Goal: Task Accomplishment & Management: Complete application form

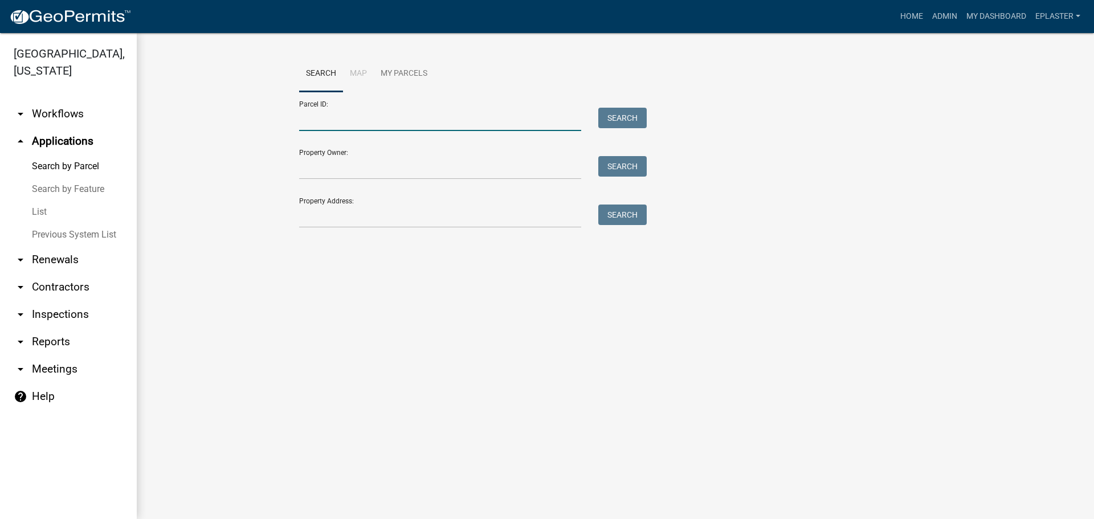
click at [324, 128] on input "Parcel ID:" at bounding box center [440, 119] width 282 height 23
paste input "13000990594000"
type input "13000990594000"
click at [628, 117] on button "Search" at bounding box center [622, 118] width 48 height 21
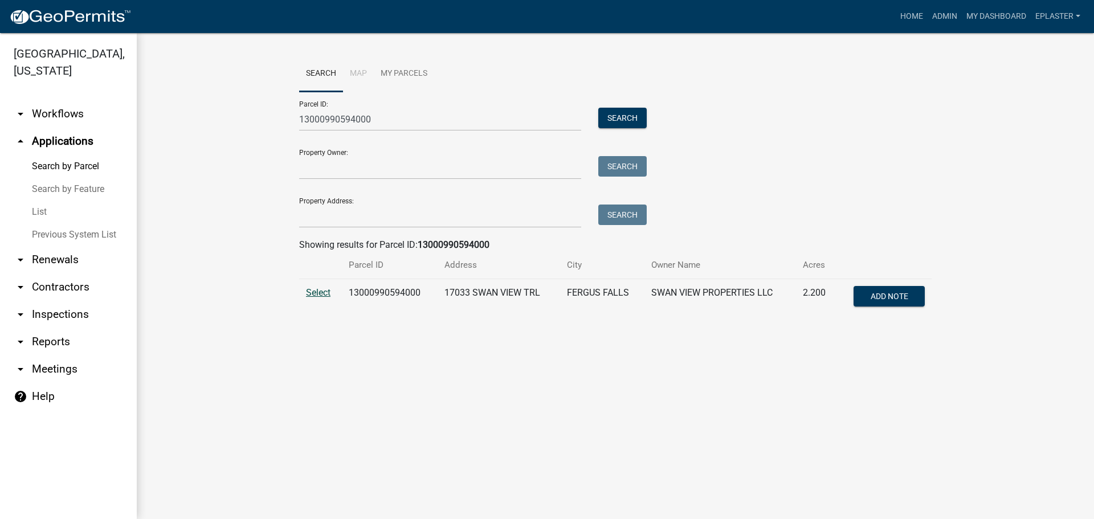
click at [330, 294] on span "Select" at bounding box center [318, 292] width 24 height 11
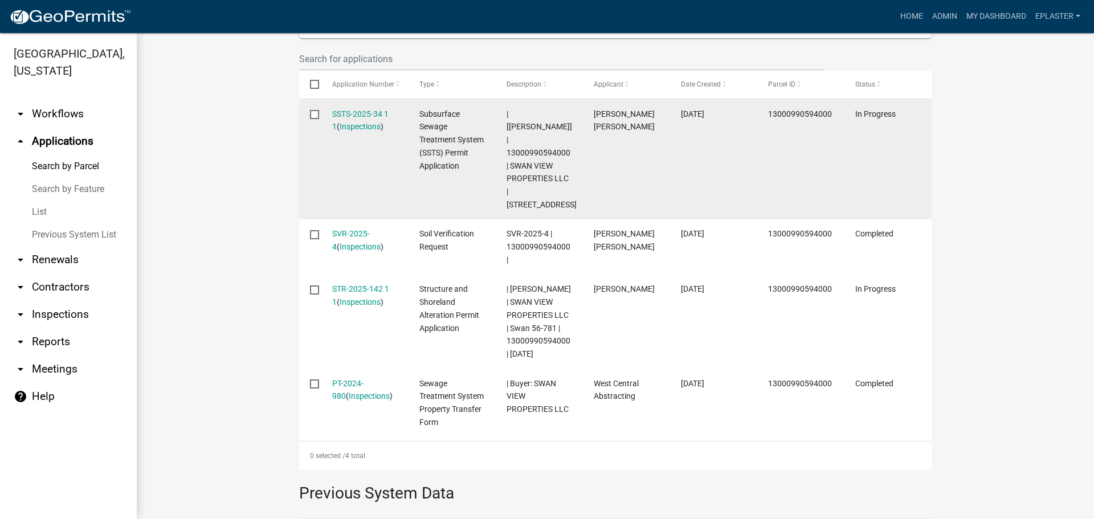
scroll to position [384, 0]
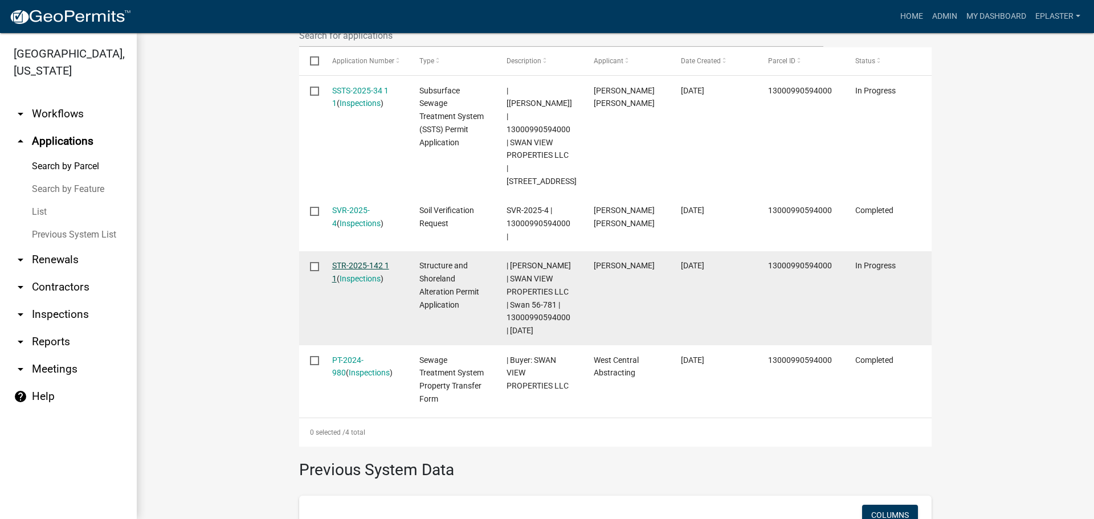
click at [350, 261] on link "STR-2025-142 1 1" at bounding box center [360, 272] width 57 height 22
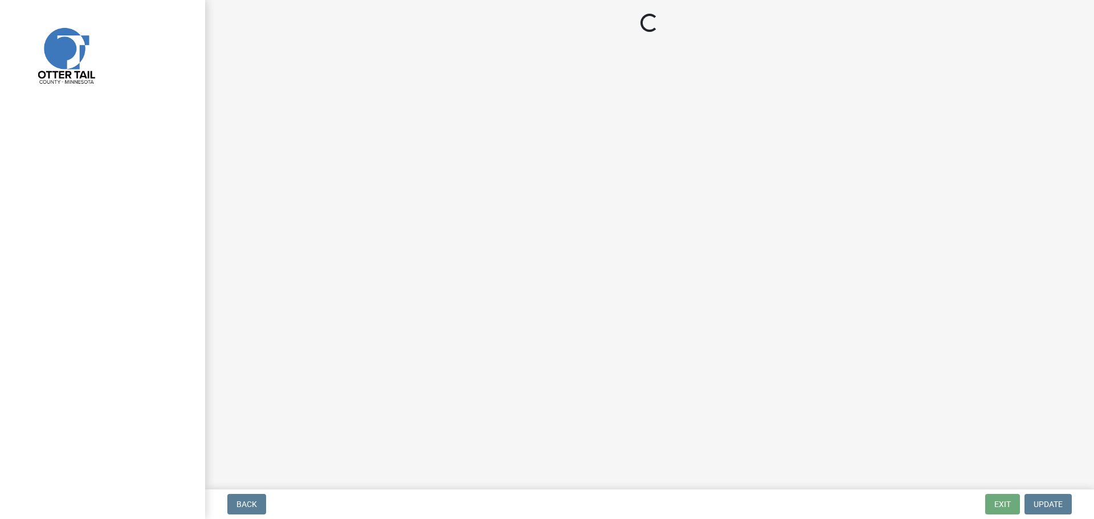
select select "710d5f49-2663-4e73-9718-d0c4e189f5ed"
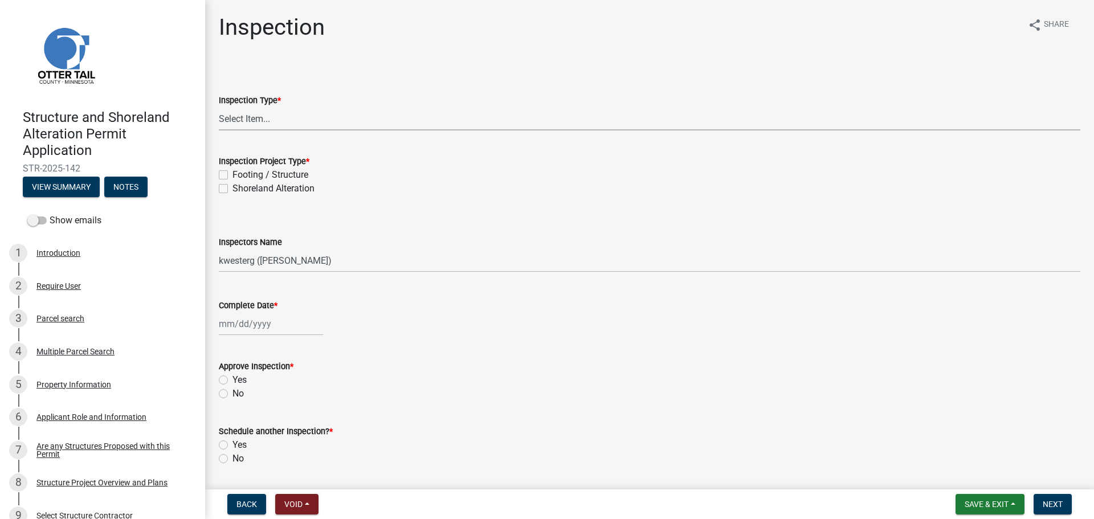
click at [277, 117] on select "Select Item... Inspection Complete Partial Inspection Inspected Not Built" at bounding box center [649, 118] width 861 height 23
click at [219, 107] on select "Select Item... Inspection Complete Partial Inspection Inspected Not Built" at bounding box center [649, 118] width 861 height 23
select select "5ee8ef88-99d2-44f5-8d02-4821fc79fe6f"
click at [232, 178] on label "Footing / Structure" at bounding box center [270, 175] width 76 height 14
click at [232, 175] on input "Footing / Structure" at bounding box center [235, 171] width 7 height 7
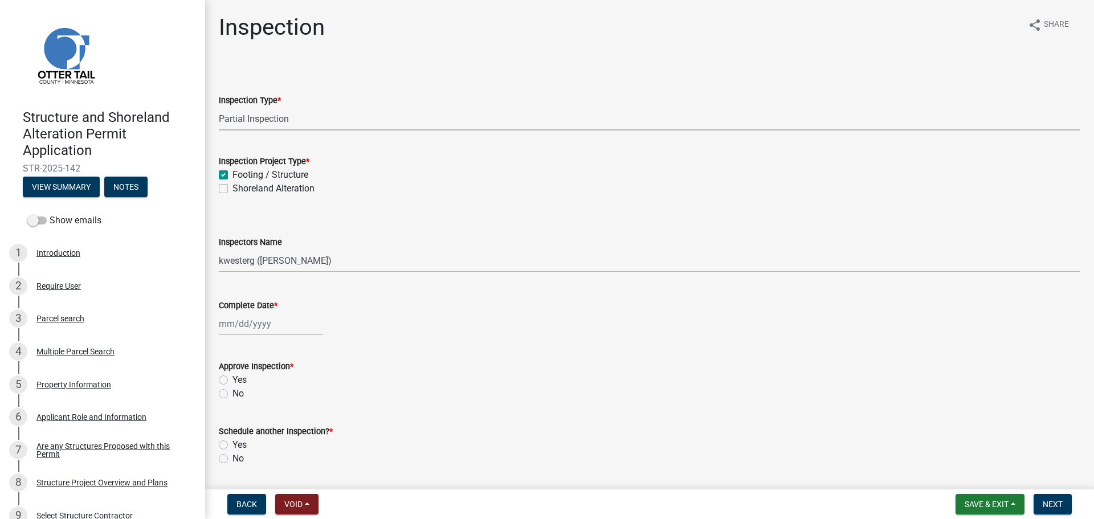
checkbox input "true"
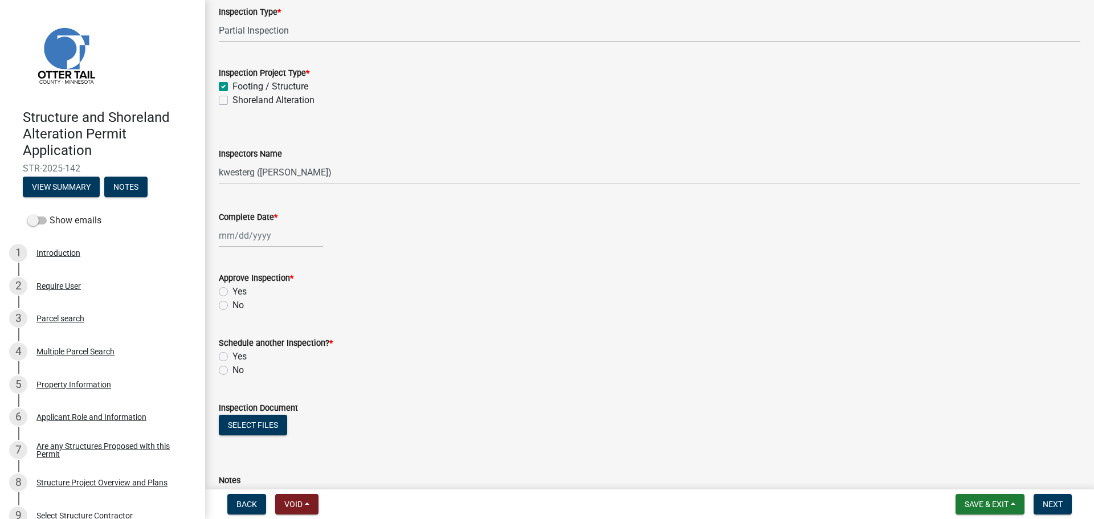
scroll to position [128, 0]
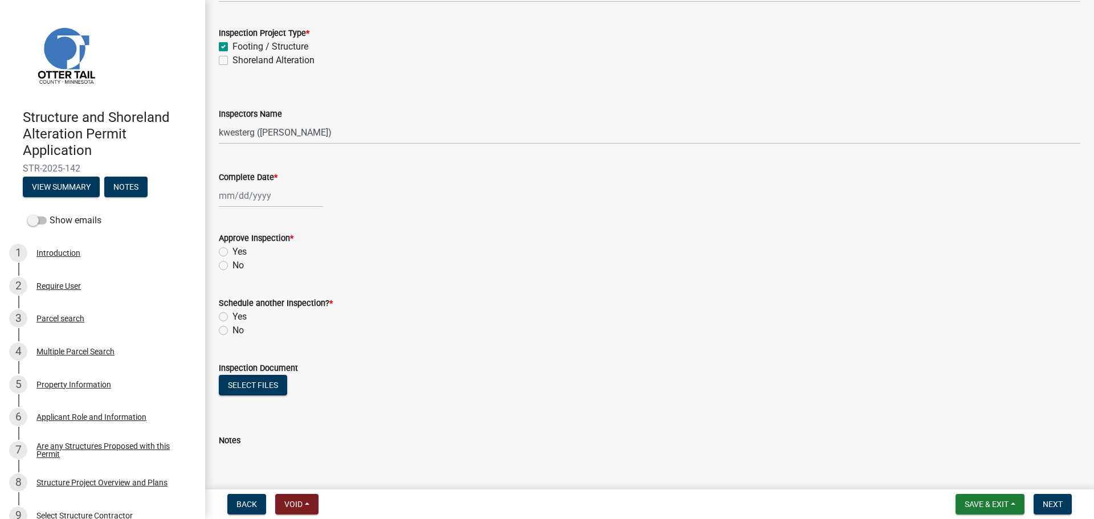
click at [228, 59] on div "Shoreland Alteration" at bounding box center [649, 61] width 861 height 14
click at [232, 62] on label "Shoreland Alteration" at bounding box center [273, 61] width 82 height 14
click at [232, 61] on input "Shoreland Alteration" at bounding box center [235, 57] width 7 height 7
checkbox input "true"
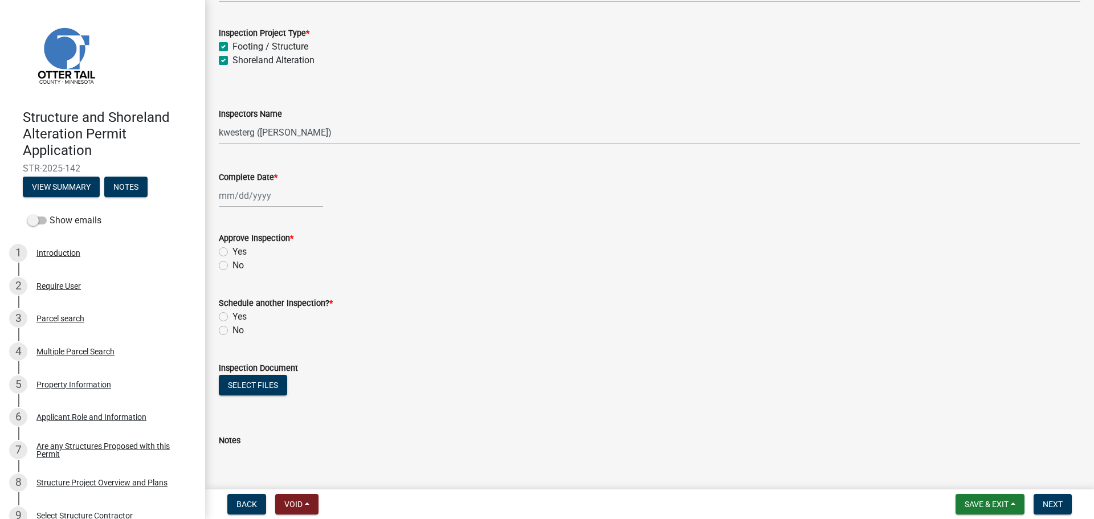
checkbox input "true"
click at [254, 130] on select "Select Item... btollefson ([PERSON_NAME]) [PERSON_NAME] ([PERSON_NAME]) eplaste…" at bounding box center [649, 132] width 861 height 23
select select "ab4afe9b-f255-4bf6-b29f-35714790ba70"
click at [219, 121] on select "Select Item... btollefson ([PERSON_NAME]) [PERSON_NAME] ([PERSON_NAME]) eplaste…" at bounding box center [649, 132] width 861 height 23
click at [234, 193] on div at bounding box center [271, 195] width 104 height 23
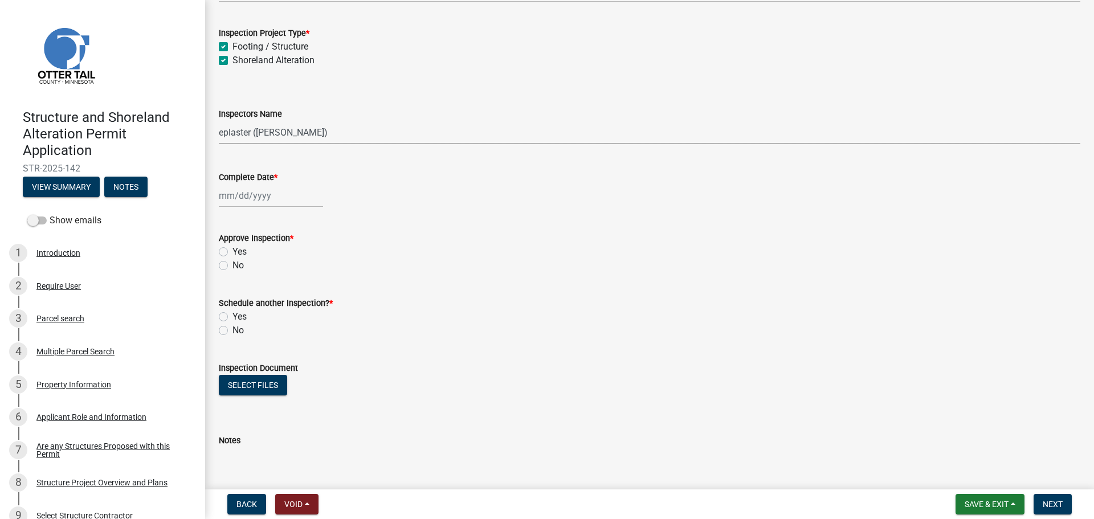
select select "10"
select select "2025"
click at [263, 272] on div "8" at bounding box center [266, 274] width 18 height 18
type input "[DATE]"
click at [232, 255] on label "Yes" at bounding box center [239, 252] width 14 height 14
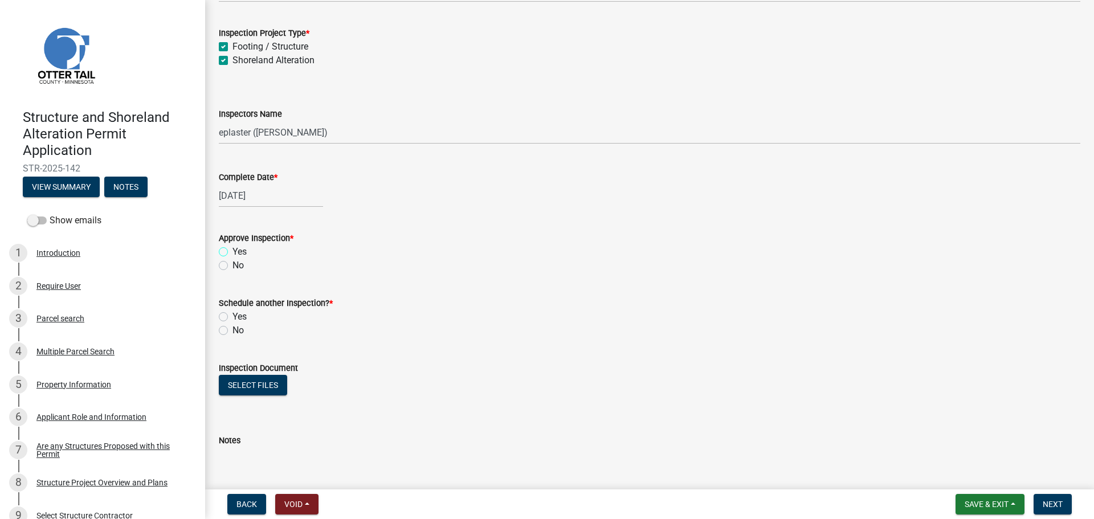
click at [232, 252] on input "Yes" at bounding box center [235, 248] width 7 height 7
radio input "true"
click at [232, 253] on label "Yes" at bounding box center [239, 252] width 14 height 14
click at [232, 252] on input "Yes" at bounding box center [235, 248] width 7 height 7
click at [232, 317] on label "Yes" at bounding box center [239, 317] width 14 height 14
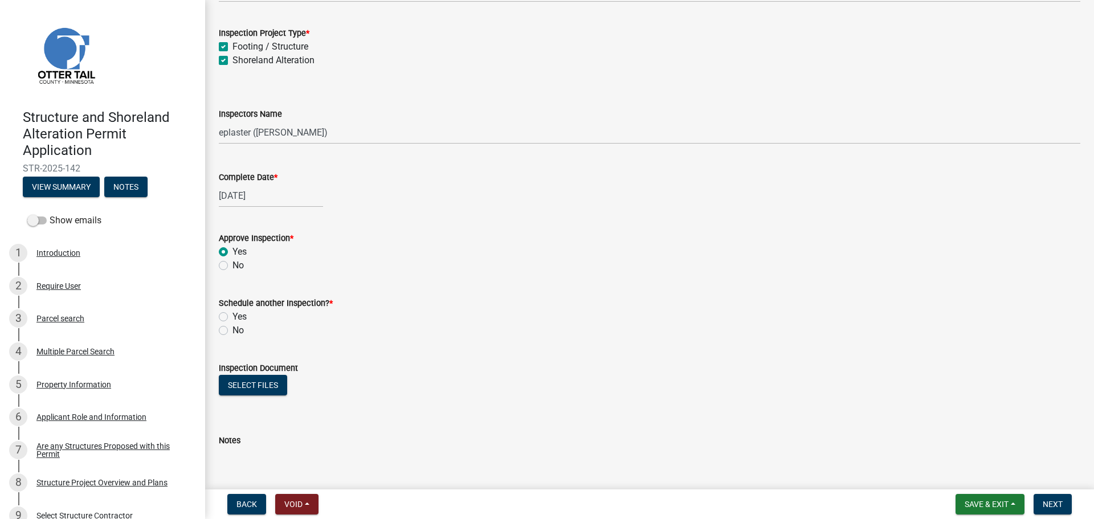
click at [232, 317] on input "Yes" at bounding box center [235, 313] width 7 height 7
radio input "true"
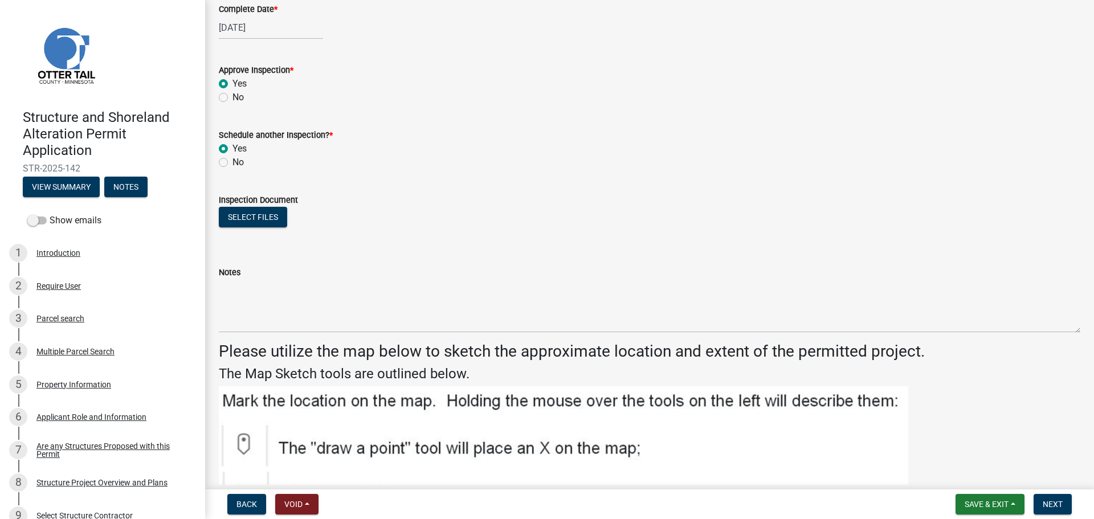
scroll to position [370, 0]
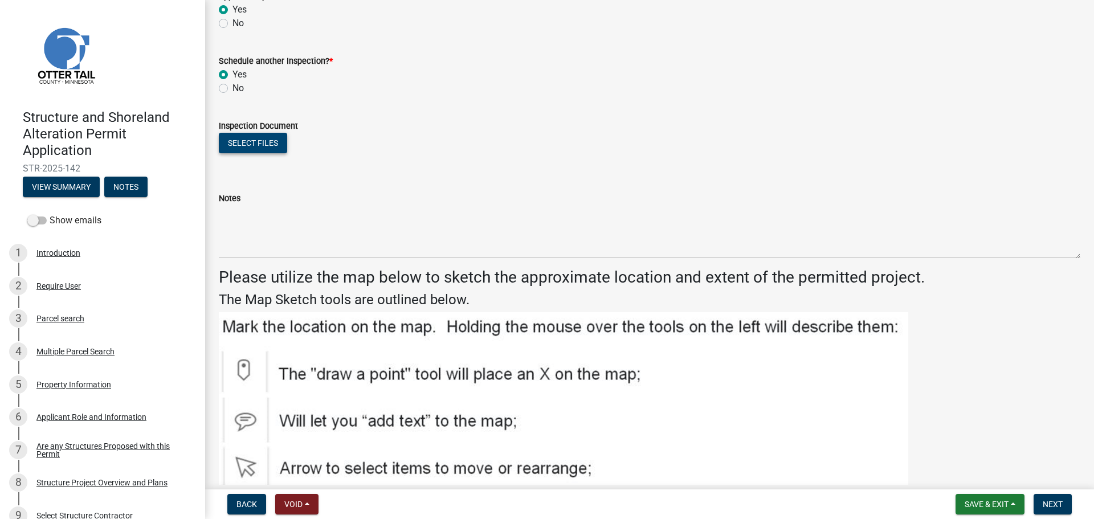
click at [246, 148] on button "Select files" at bounding box center [253, 143] width 68 height 21
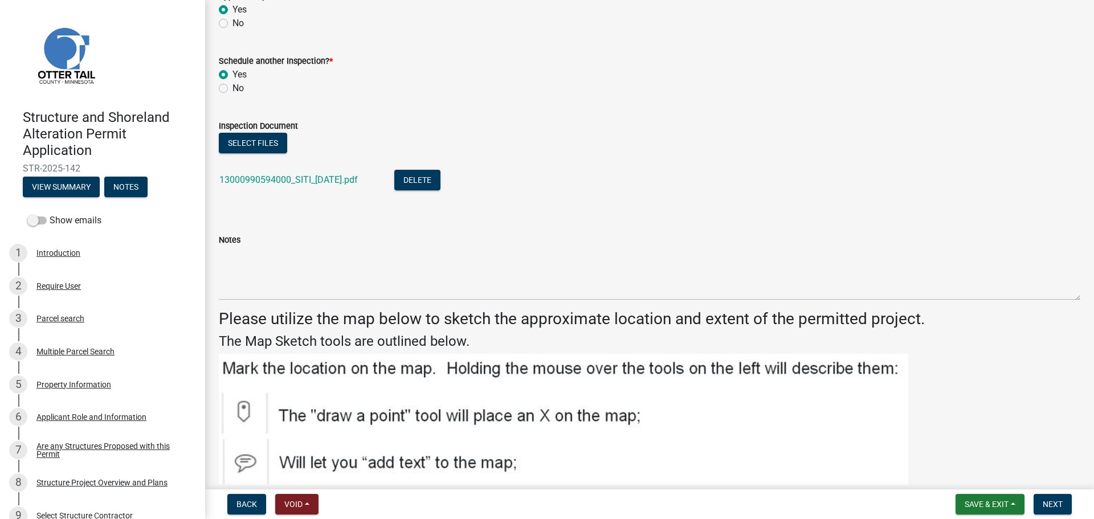
click at [309, 245] on div "Notes" at bounding box center [649, 240] width 861 height 14
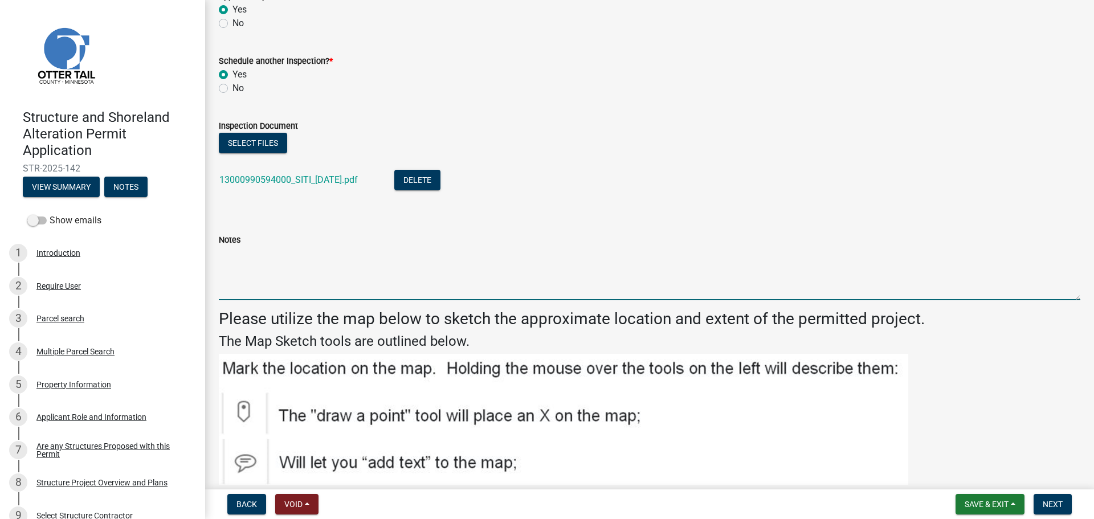
click at [298, 280] on textarea "Notes" at bounding box center [649, 274] width 861 height 54
type textarea "D"
type textarea "Attached garage and deck not done. [PERSON_NAME] meets all setbacks. Partial in…"
click at [1051, 500] on span "Next" at bounding box center [1052, 504] width 20 height 9
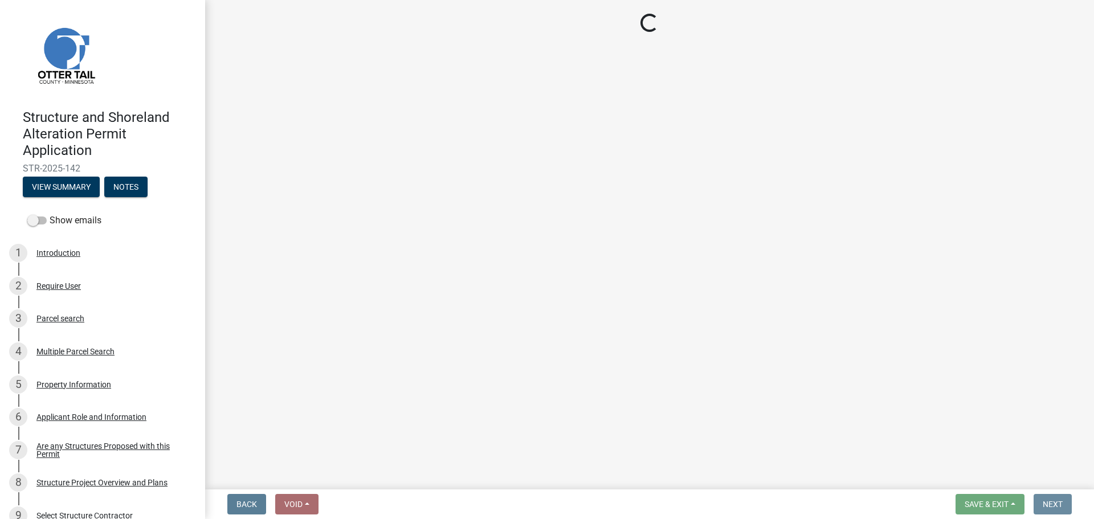
scroll to position [0, 0]
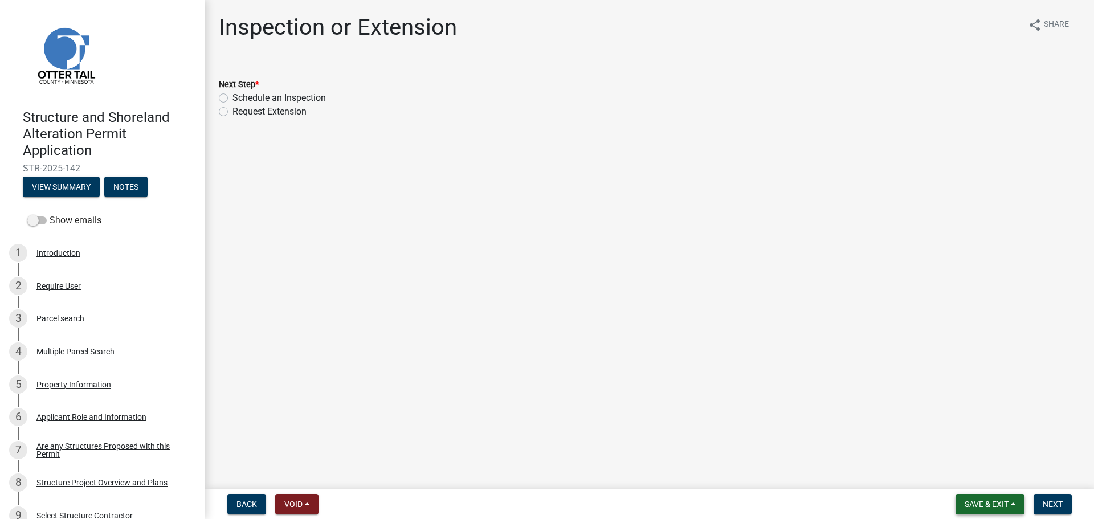
click at [965, 502] on span "Save & Exit" at bounding box center [986, 504] width 44 height 9
click at [960, 475] on button "Save & Exit" at bounding box center [978, 474] width 91 height 27
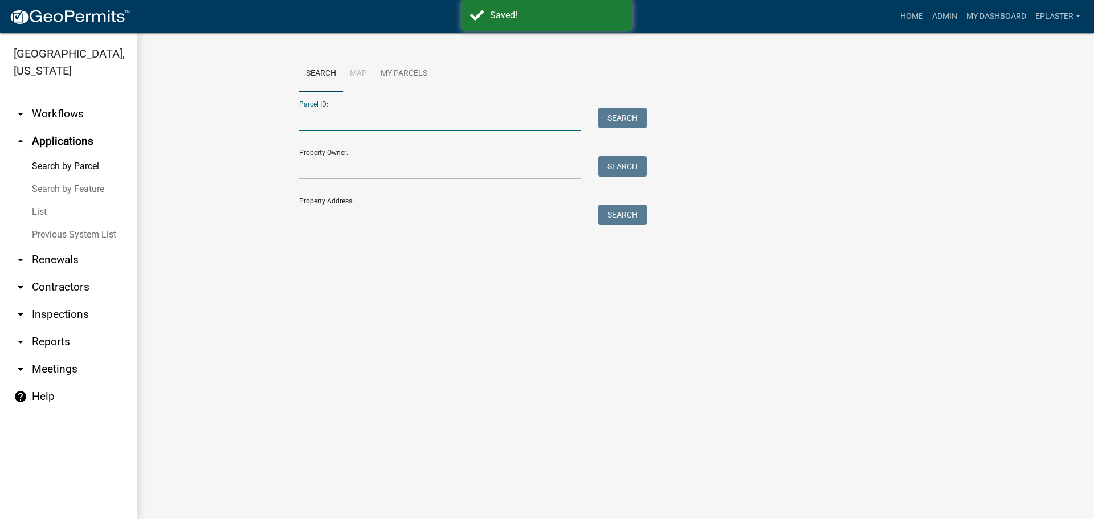
click at [432, 126] on input "Parcel ID:" at bounding box center [440, 119] width 282 height 23
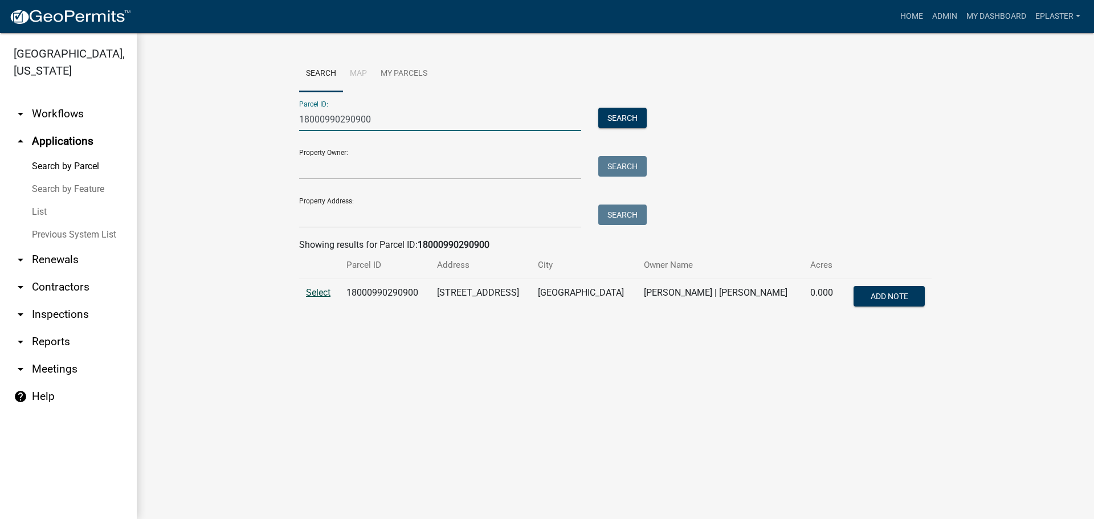
type input "18000990290900"
click at [309, 292] on span "Select" at bounding box center [318, 292] width 24 height 11
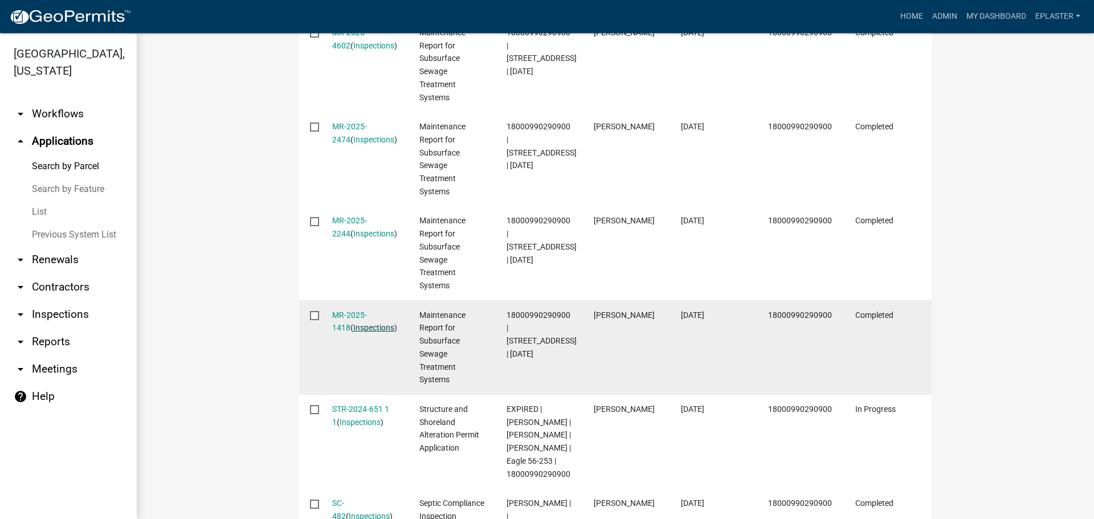
scroll to position [612, 0]
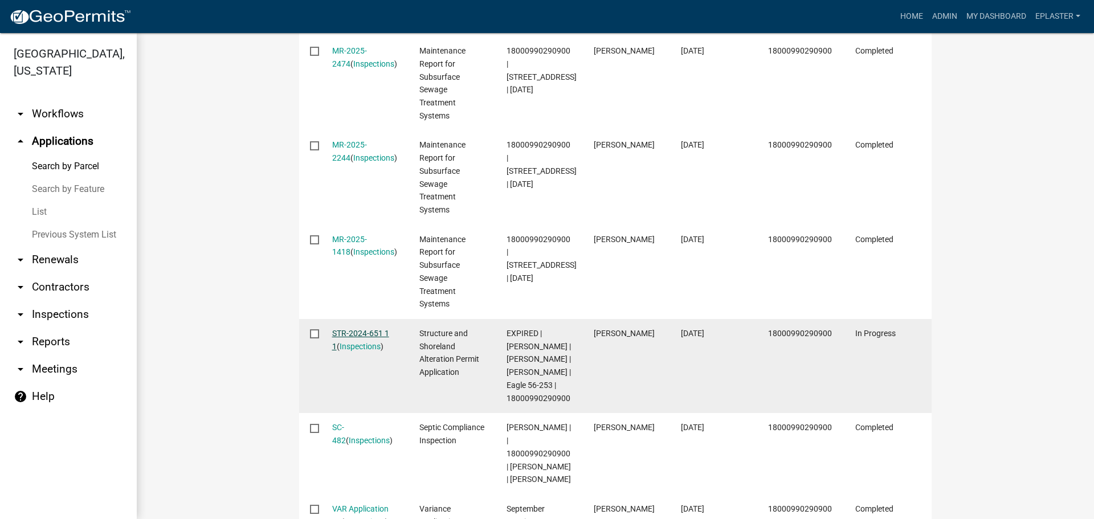
click at [380, 330] on link "STR-2024-651 1 1" at bounding box center [360, 340] width 57 height 22
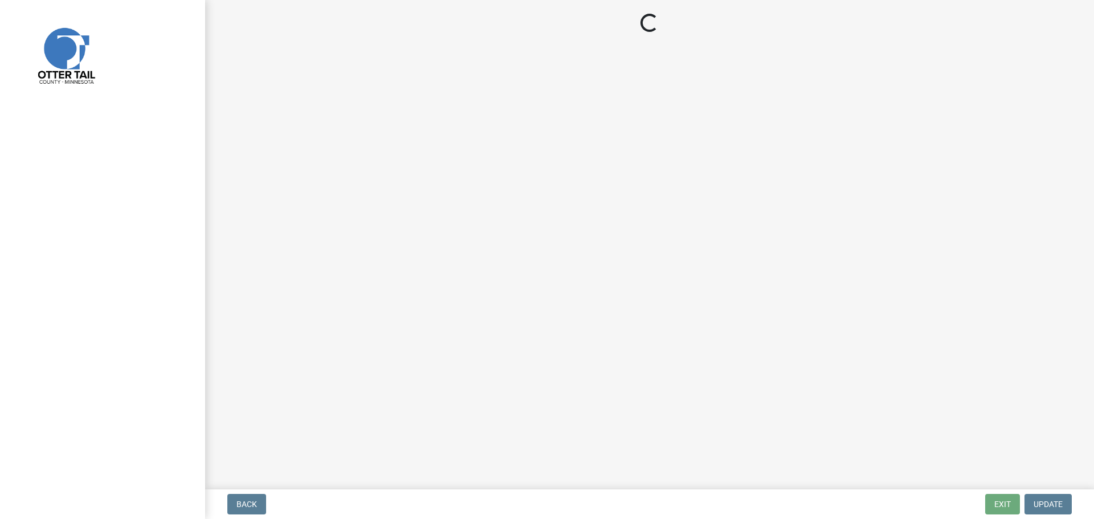
select select "710d5f49-2663-4e73-9718-d0c4e189f5ed"
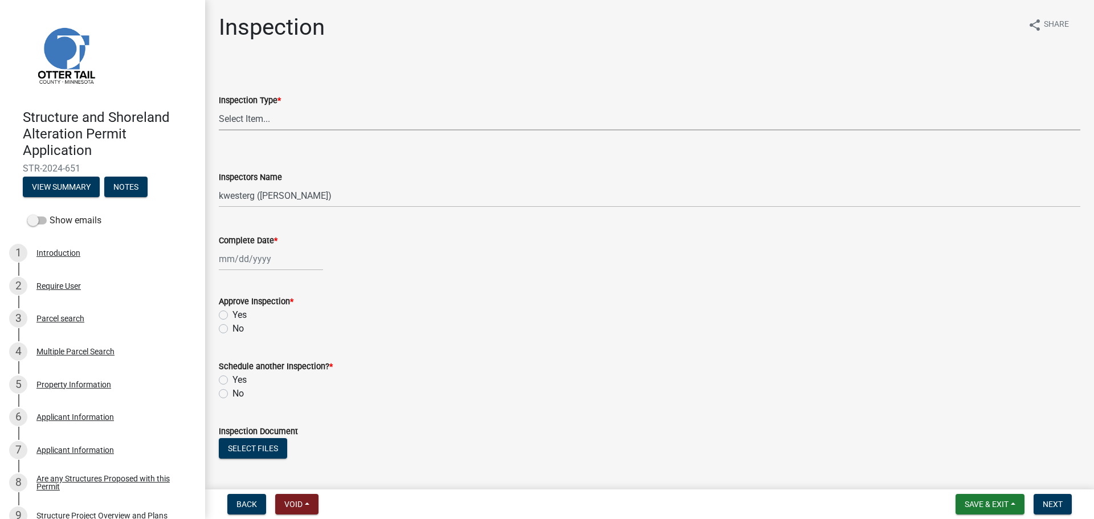
click at [270, 120] on select "Select Item... Footing / Structure Inspection Shoreland Alteration Not Built" at bounding box center [649, 118] width 861 height 23
click at [219, 107] on select "Select Item... Footing / Structure Inspection Shoreland Alteration Not Built" at bounding box center [649, 118] width 861 height 23
select select "29b027fa-a62f-4639-a4c1-67ac8b0bd2a2"
click at [271, 200] on select "Select Item... btollefson ([PERSON_NAME]) [PERSON_NAME] ([PERSON_NAME]) eplaste…" at bounding box center [649, 195] width 861 height 23
click at [219, 184] on select "Select Item... btollefson ([PERSON_NAME]) [PERSON_NAME] ([PERSON_NAME]) eplaste…" at bounding box center [649, 195] width 861 height 23
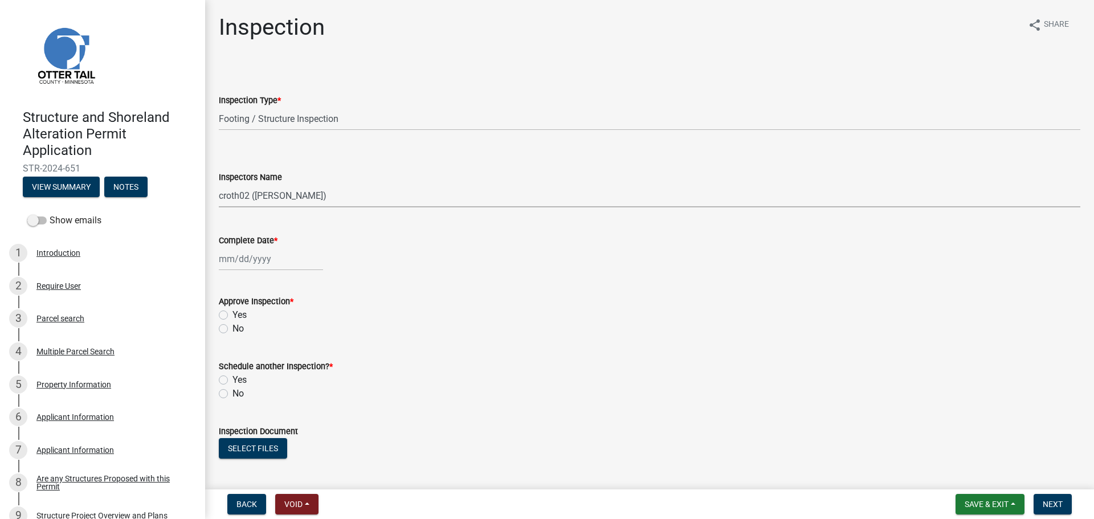
click at [277, 199] on select "Select Item... btollefson ([PERSON_NAME]) [PERSON_NAME] ([PERSON_NAME]) eplaste…" at bounding box center [649, 195] width 861 height 23
select select "ab4afe9b-f255-4bf6-b29f-35714790ba70"
click at [219, 184] on select "Select Item... btollefson ([PERSON_NAME]) [PERSON_NAME] ([PERSON_NAME]) eplaste…" at bounding box center [649, 195] width 861 height 23
click at [251, 263] on div at bounding box center [271, 258] width 104 height 23
select select "10"
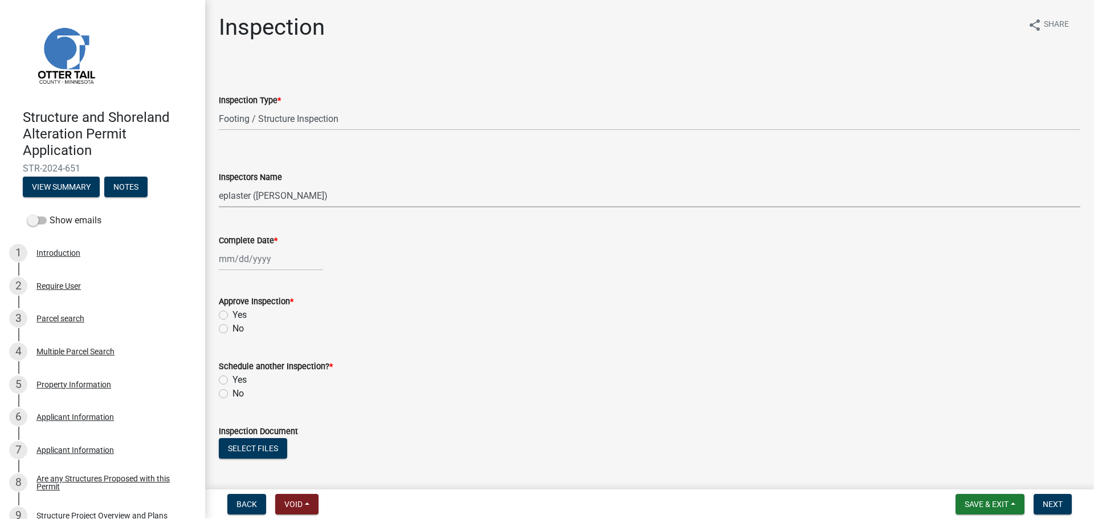
select select "2025"
click at [268, 337] on div "8" at bounding box center [266, 338] width 18 height 18
type input "[DATE]"
click at [232, 316] on label "Yes" at bounding box center [239, 315] width 14 height 14
click at [232, 316] on input "Yes" at bounding box center [235, 311] width 7 height 7
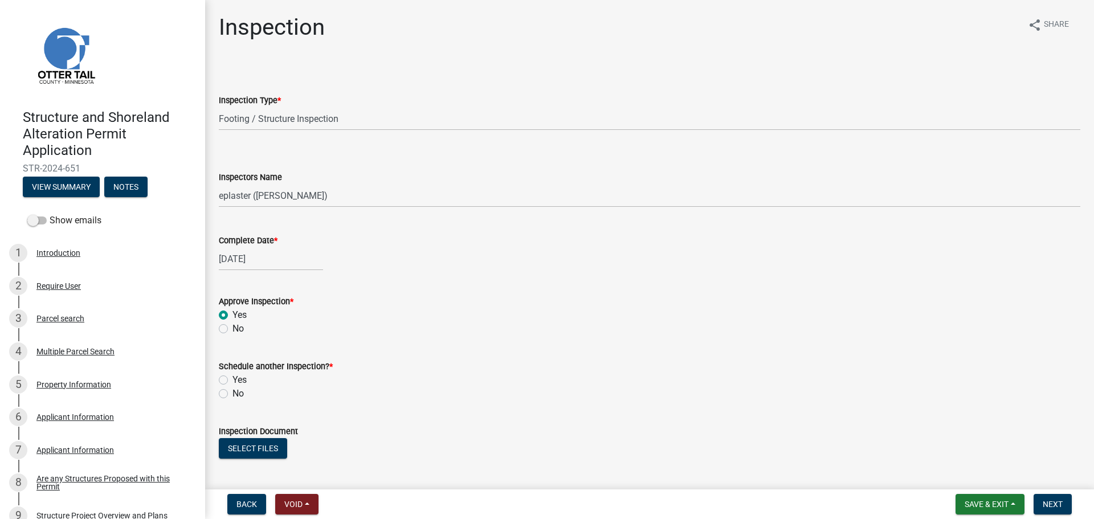
radio input "true"
click at [232, 394] on label "No" at bounding box center [237, 394] width 11 height 14
click at [232, 394] on input "No" at bounding box center [235, 390] width 7 height 7
radio input "true"
click at [260, 449] on button "Select files" at bounding box center [253, 448] width 68 height 21
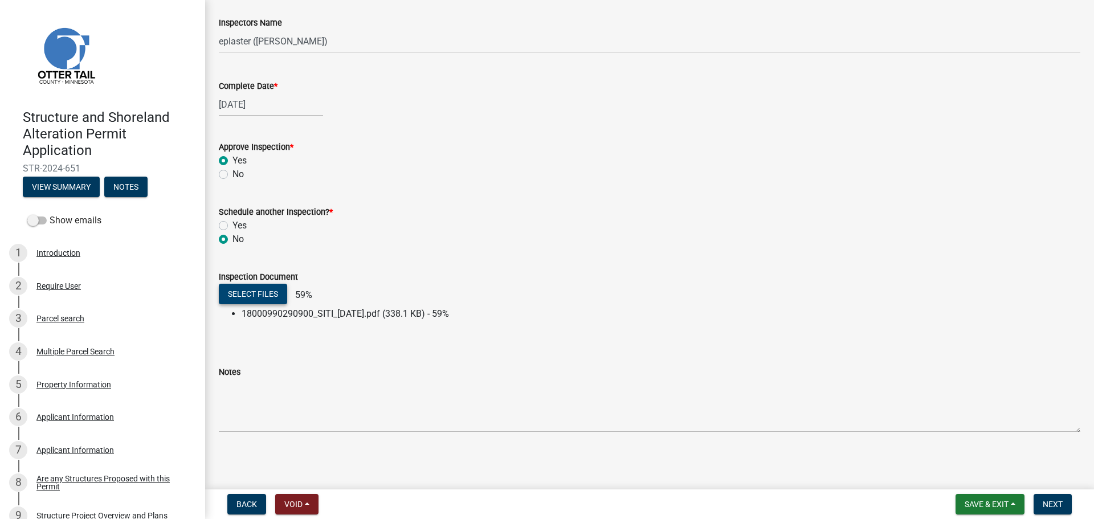
scroll to position [155, 0]
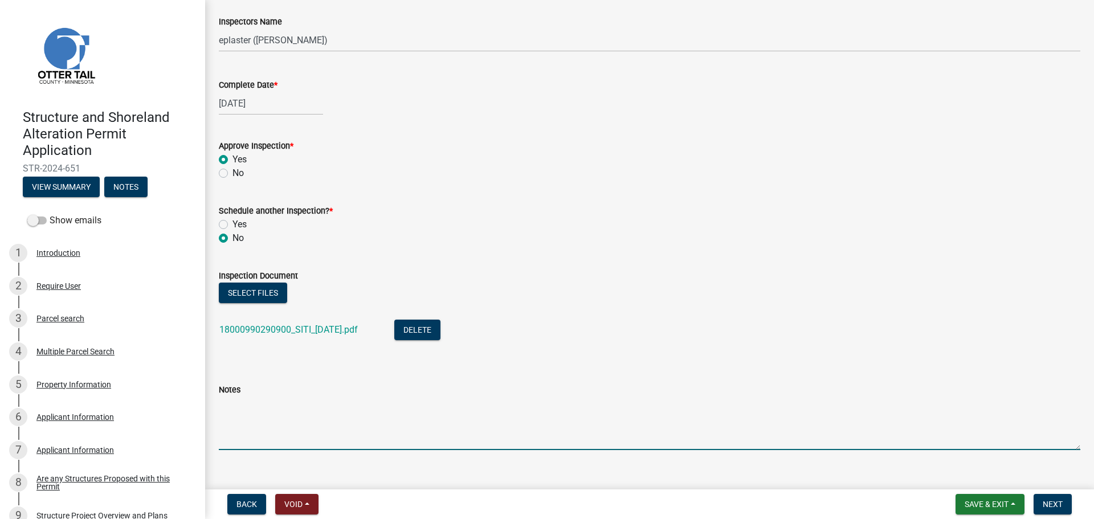
click at [313, 437] on textarea "Notes" at bounding box center [649, 423] width 861 height 54
type textarea "OHWL and RROW setbacks approved by variance. Meets all other setbacks."
click at [1055, 502] on span "Next" at bounding box center [1052, 504] width 20 height 9
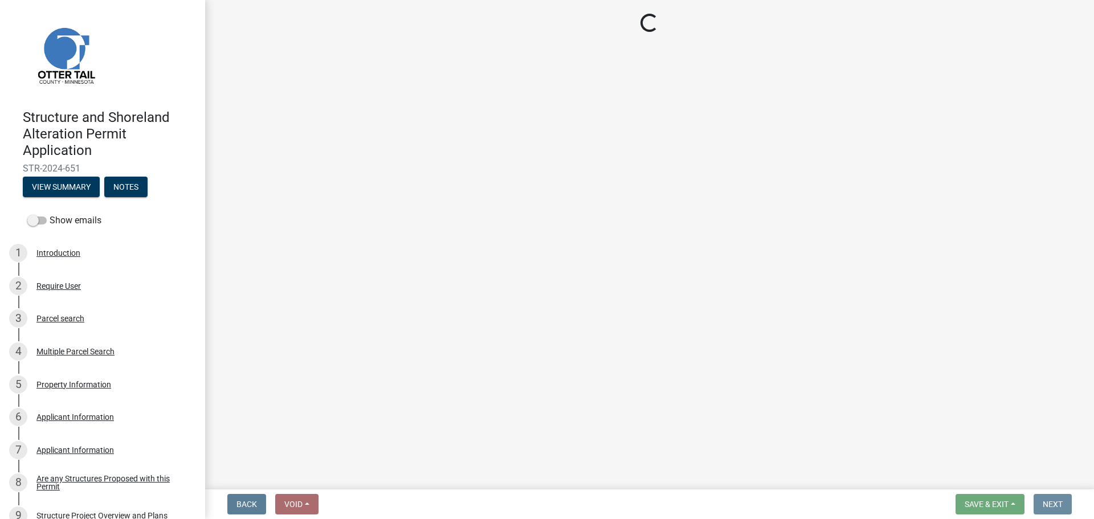
scroll to position [0, 0]
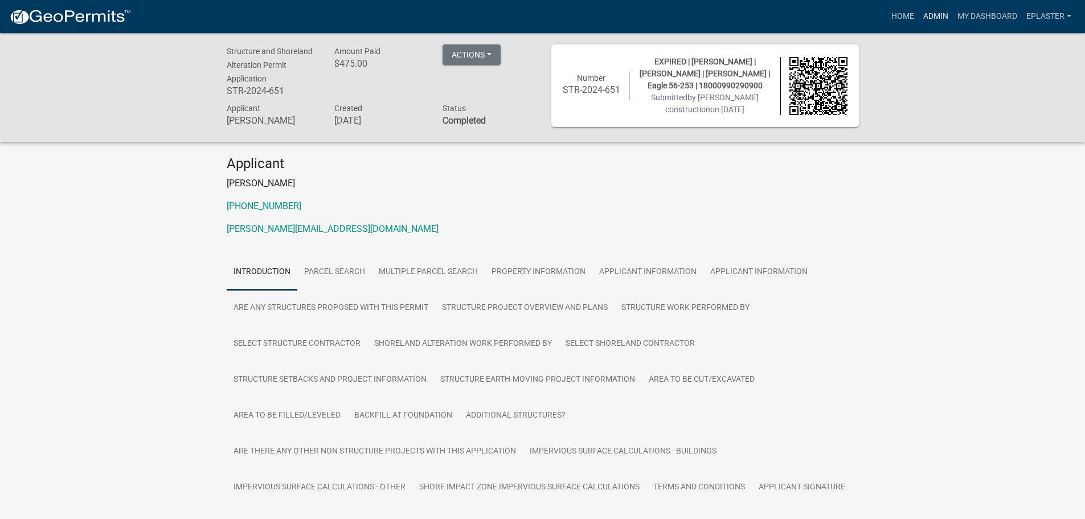
click at [940, 15] on link "Admin" at bounding box center [936, 17] width 34 height 22
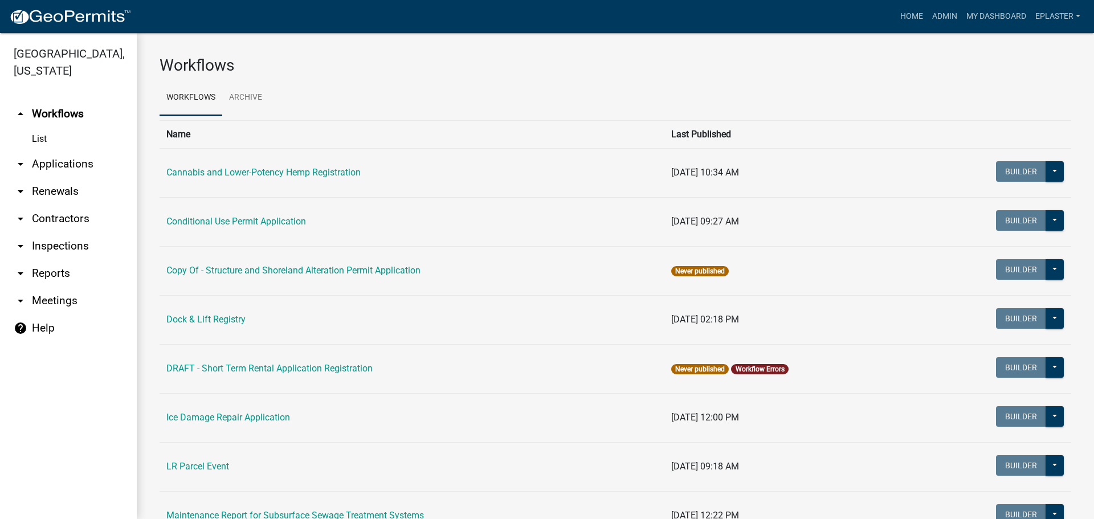
click at [65, 159] on link "arrow_drop_down Applications" at bounding box center [68, 163] width 137 height 27
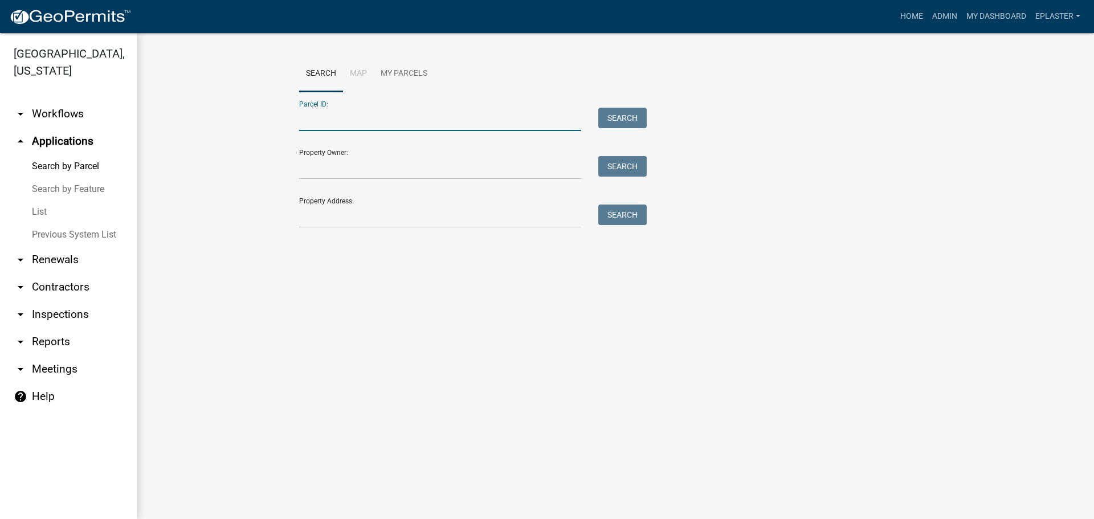
click at [429, 122] on input "Parcel ID:" at bounding box center [440, 119] width 282 height 23
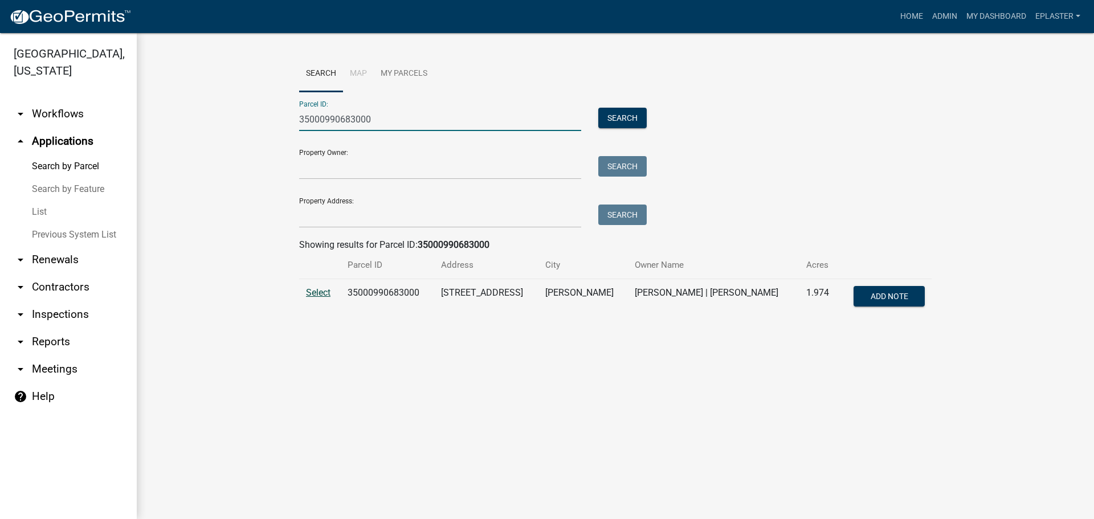
type input "35000990683000"
click at [321, 292] on span "Select" at bounding box center [318, 292] width 24 height 11
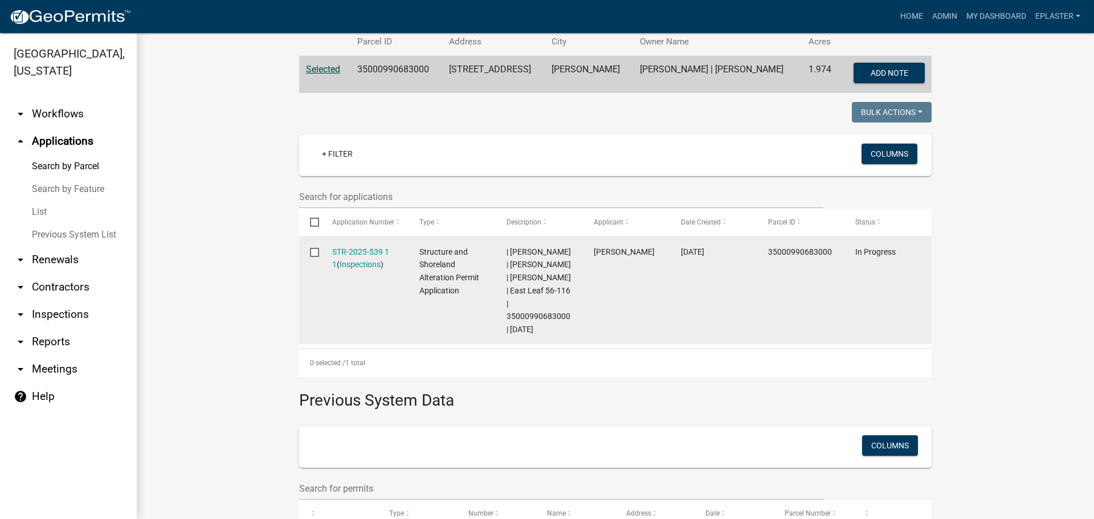
scroll to position [244, 0]
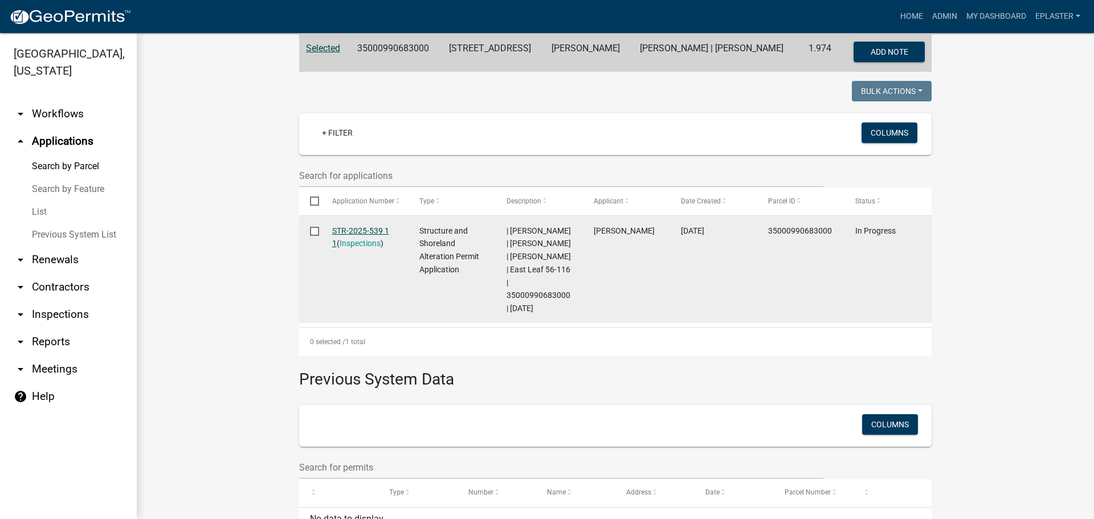
click at [380, 230] on link "STR-2025-539 1 1" at bounding box center [360, 237] width 57 height 22
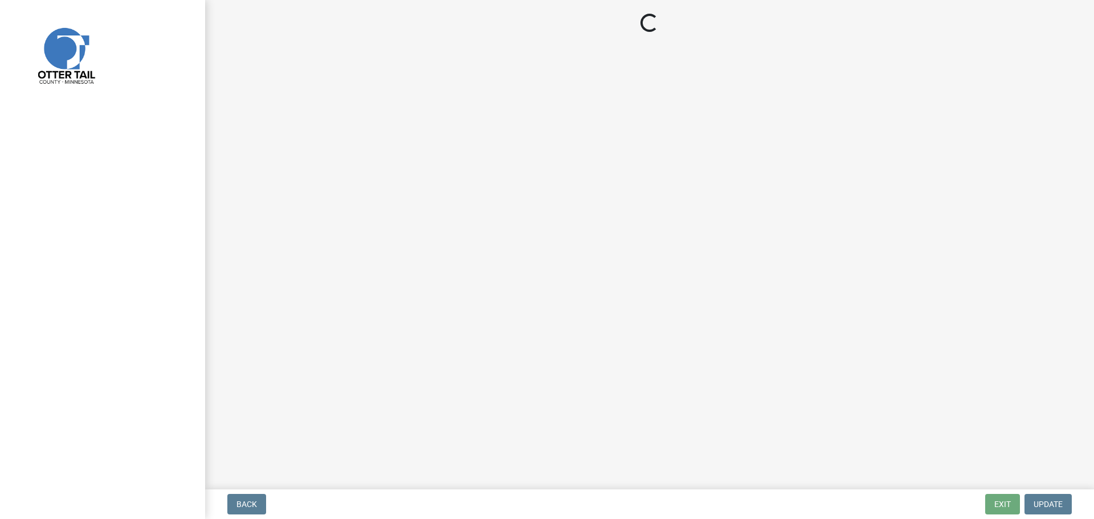
select select "710d5f49-2663-4e73-9718-d0c4e189f5ed"
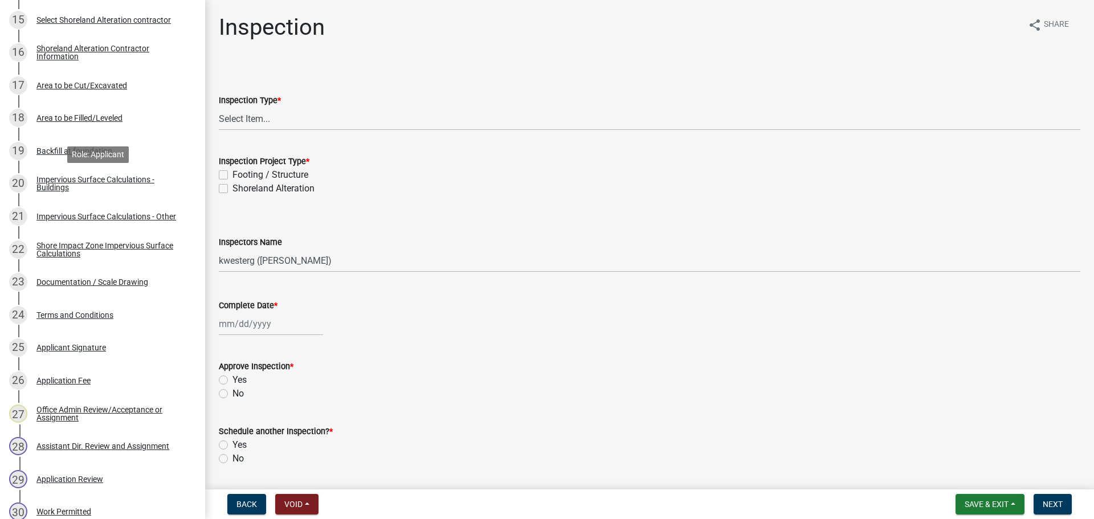
scroll to position [854, 0]
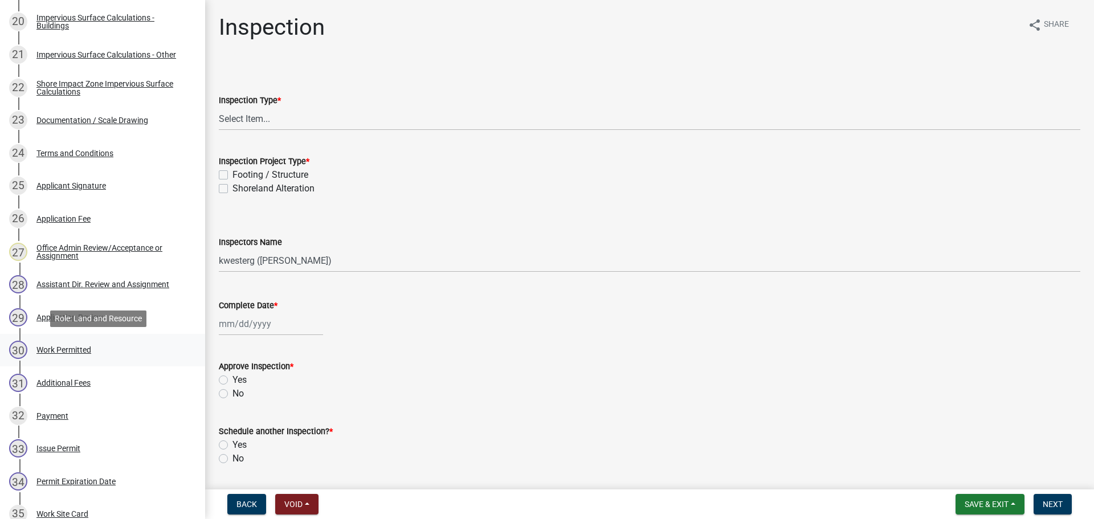
click at [124, 355] on div "30 Work Permitted" at bounding box center [98, 350] width 178 height 18
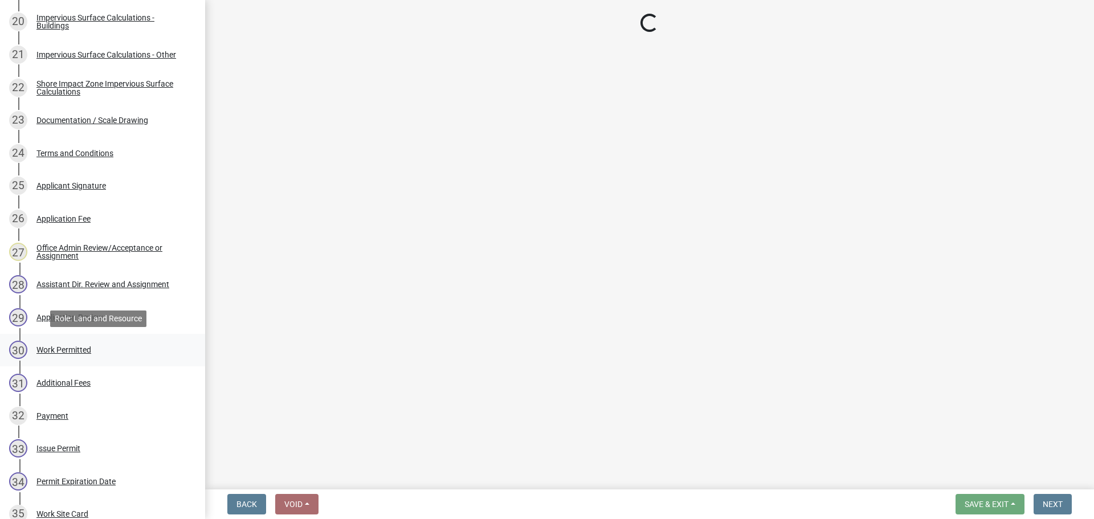
select select "190fd4c8-42ef-492b-a4a0-a0213555944c"
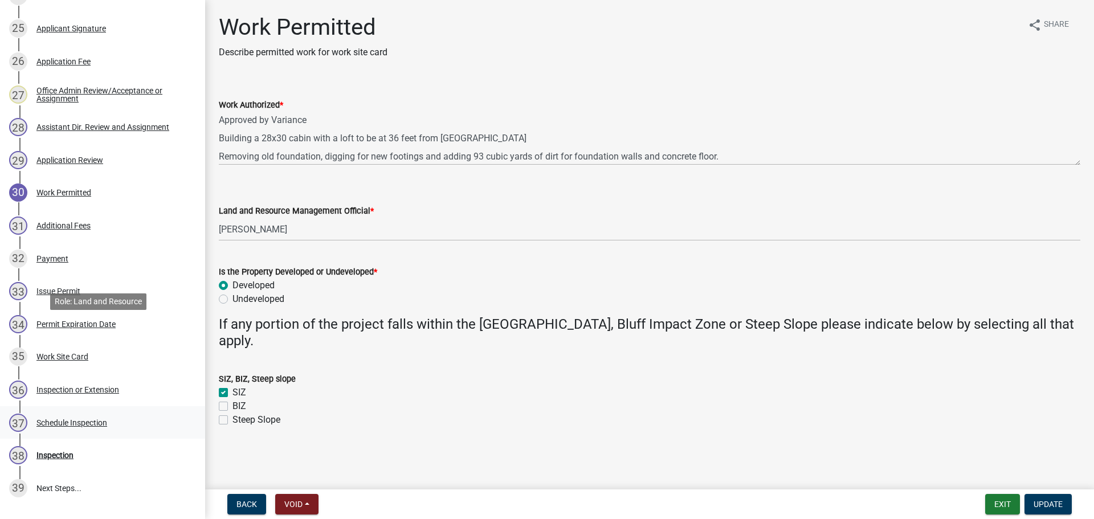
scroll to position [1129, 0]
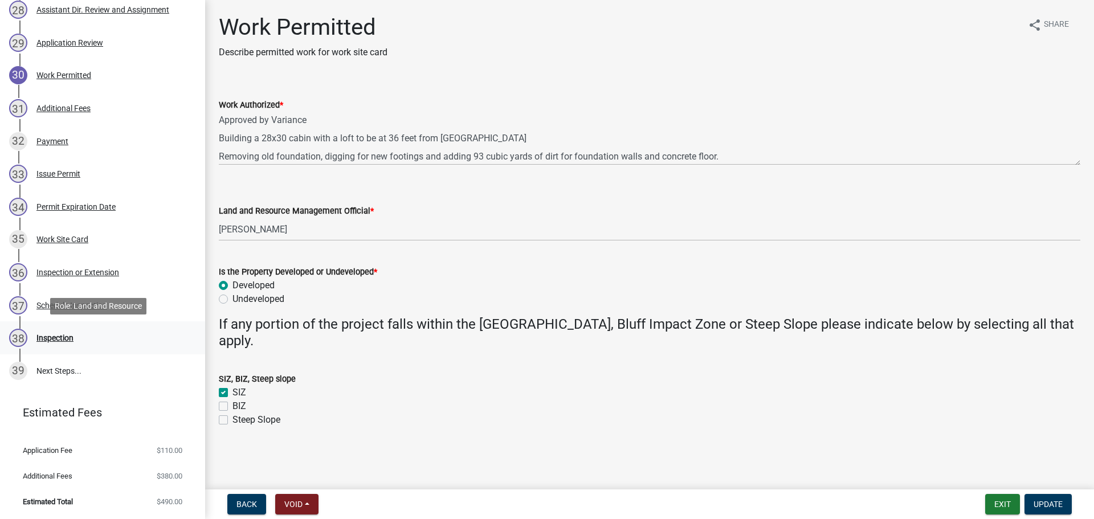
click at [107, 336] on div "38 Inspection" at bounding box center [98, 338] width 178 height 18
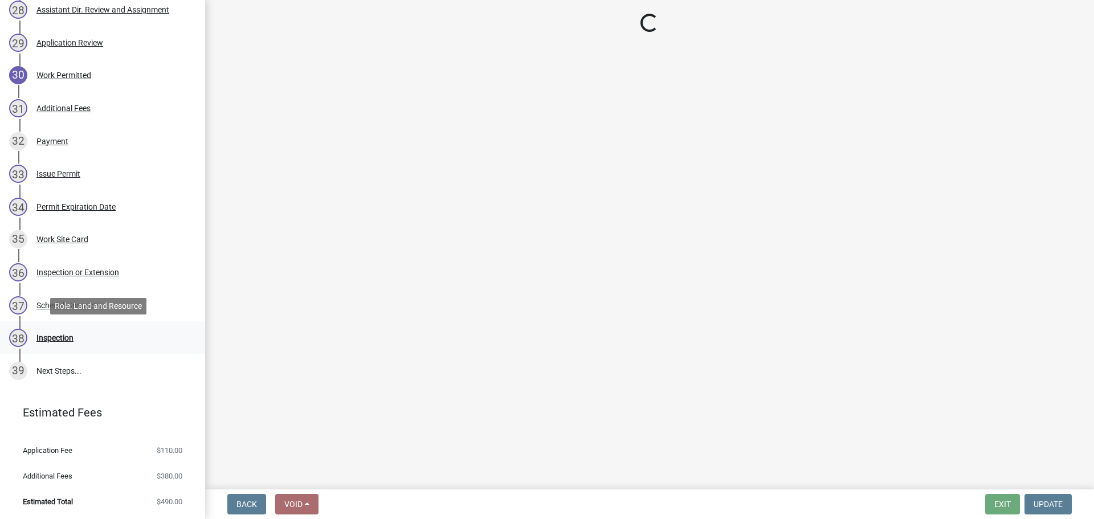
select select "710d5f49-2663-4e73-9718-d0c4e189f5ed"
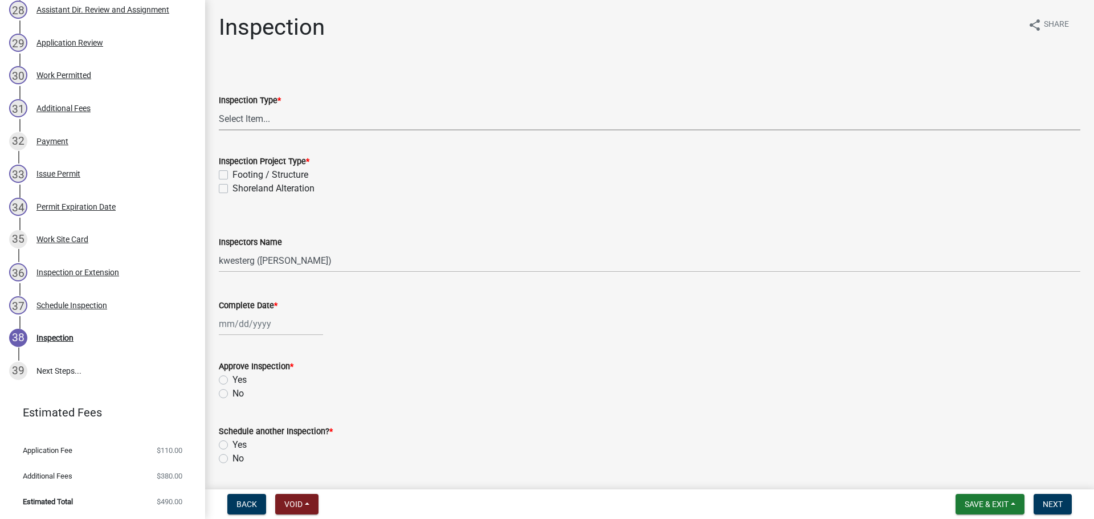
click at [259, 117] on select "Select Item... Inspection Complete Partial Inspection Inspected Not Built" at bounding box center [649, 118] width 861 height 23
click at [219, 107] on select "Select Item... Inspection Complete Partial Inspection Inspected Not Built" at bounding box center [649, 118] width 861 height 23
select select "409c2f88-eb3f-474f-aeae-54c427f2203e"
click at [232, 177] on label "Footing / Structure" at bounding box center [270, 175] width 76 height 14
click at [232, 175] on input "Footing / Structure" at bounding box center [235, 171] width 7 height 7
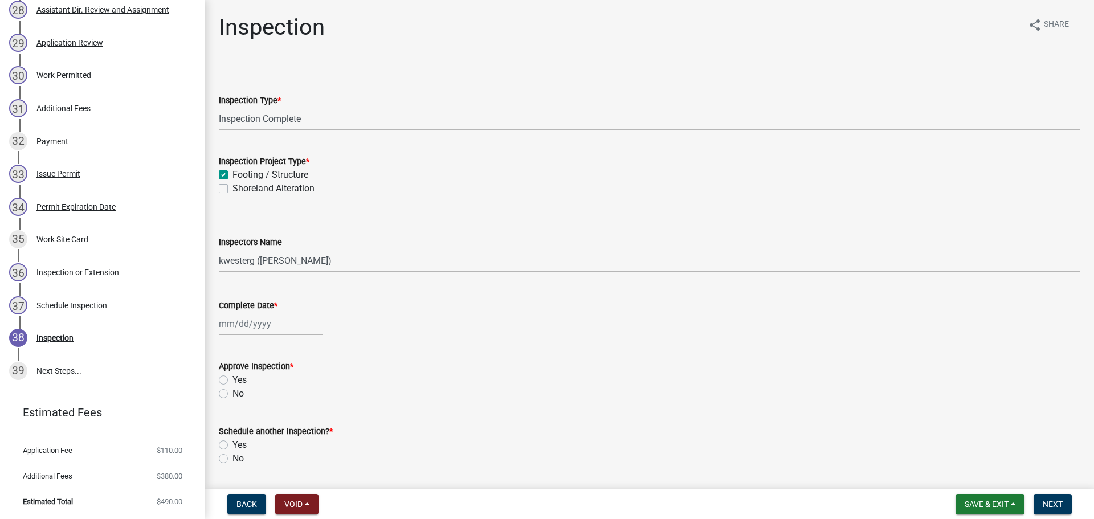
checkbox input "true"
click at [232, 186] on label "Shoreland Alteration" at bounding box center [273, 189] width 82 height 14
click at [232, 186] on input "Shoreland Alteration" at bounding box center [235, 185] width 7 height 7
checkbox input "true"
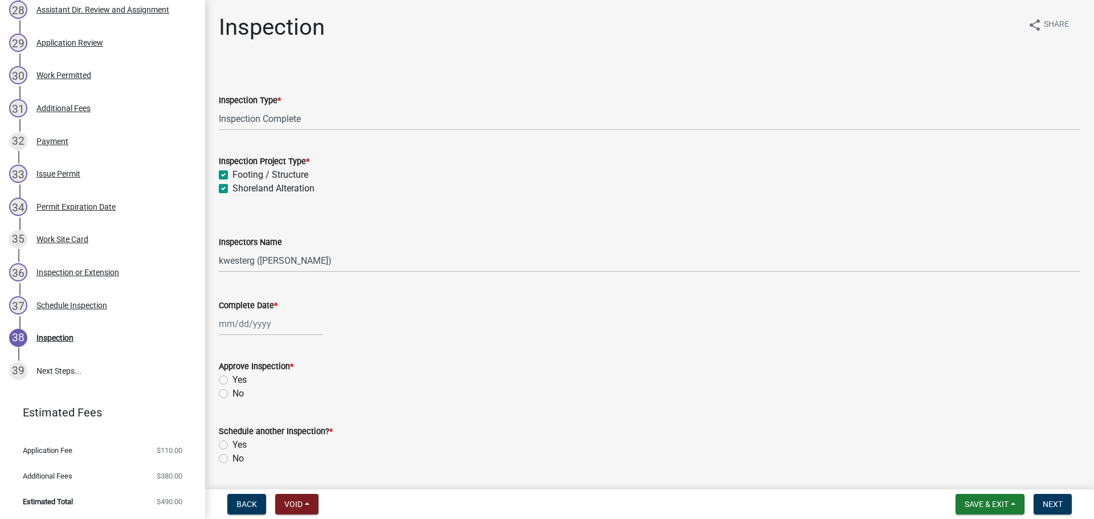
checkbox input "true"
click at [258, 267] on select "Select Item... cwleclair ([PERSON_NAME]) btollefson ([PERSON_NAME]) abusko ([PE…" at bounding box center [649, 260] width 861 height 23
select select "ab4afe9b-f255-4bf6-b29f-35714790ba70"
click at [219, 249] on select "Select Item... cwleclair ([PERSON_NAME]) btollefson ([PERSON_NAME]) abusko ([PE…" at bounding box center [649, 260] width 861 height 23
select select "10"
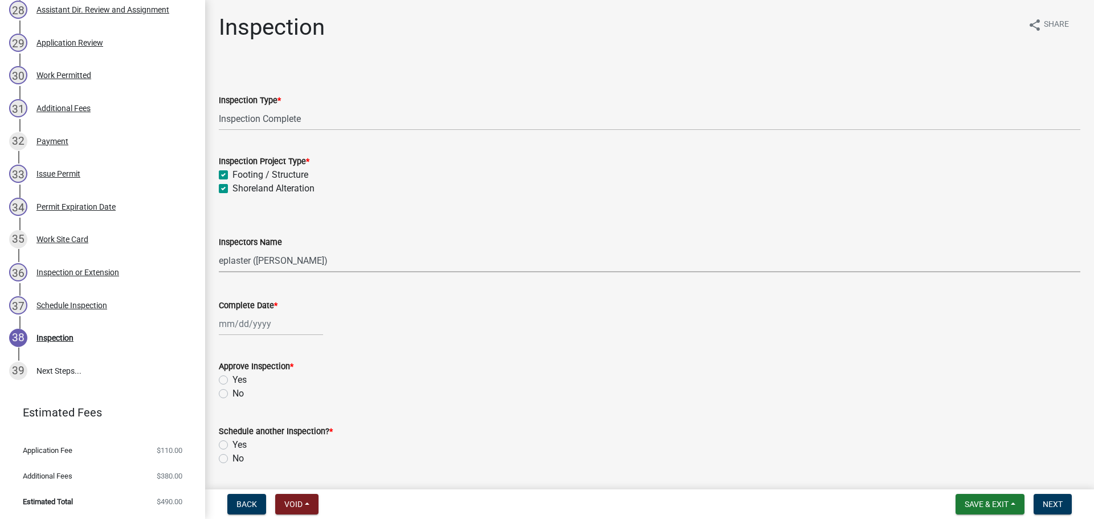
select select "2025"
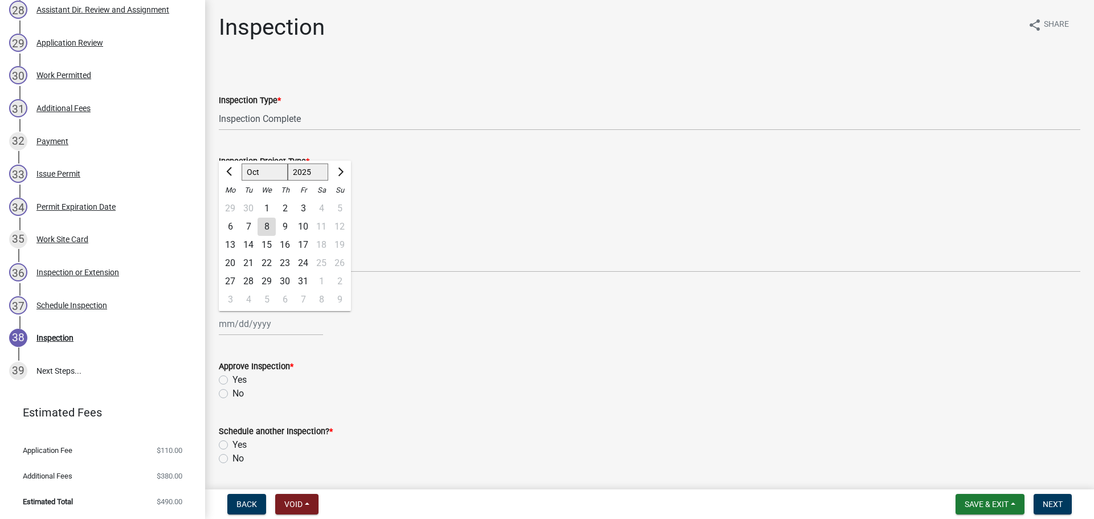
click at [226, 326] on div "[PERSON_NAME] Feb Mar Apr [PERSON_NAME][DATE] Oct Nov [DATE] 1526 1527 1528 152…" at bounding box center [271, 323] width 104 height 23
click at [269, 223] on div "8" at bounding box center [266, 227] width 18 height 18
type input "[DATE]"
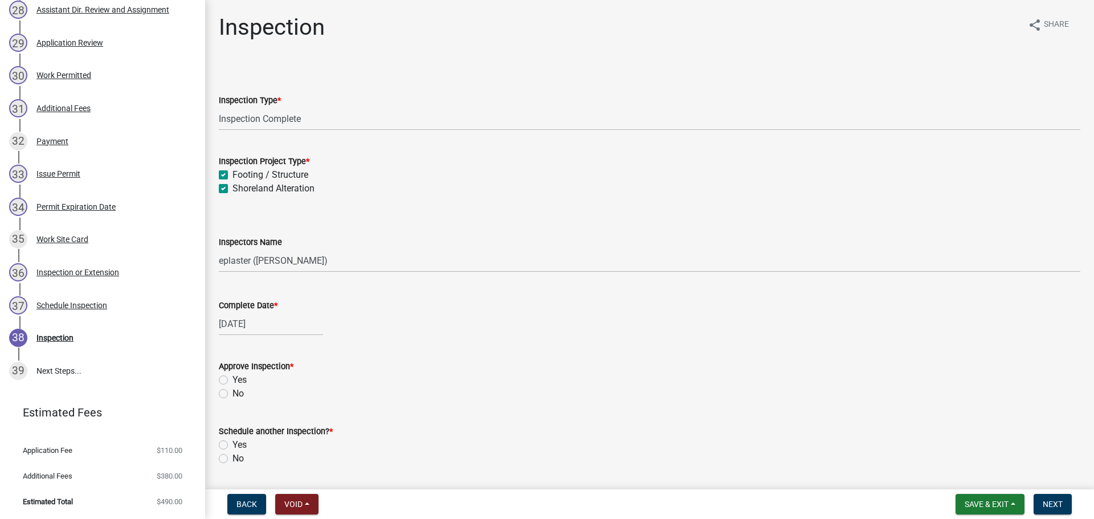
click at [232, 380] on label "Yes" at bounding box center [239, 380] width 14 height 14
click at [232, 380] on input "Yes" at bounding box center [235, 376] width 7 height 7
radio input "true"
click at [232, 459] on label "No" at bounding box center [237, 459] width 11 height 14
click at [232, 459] on input "No" at bounding box center [235, 455] width 7 height 7
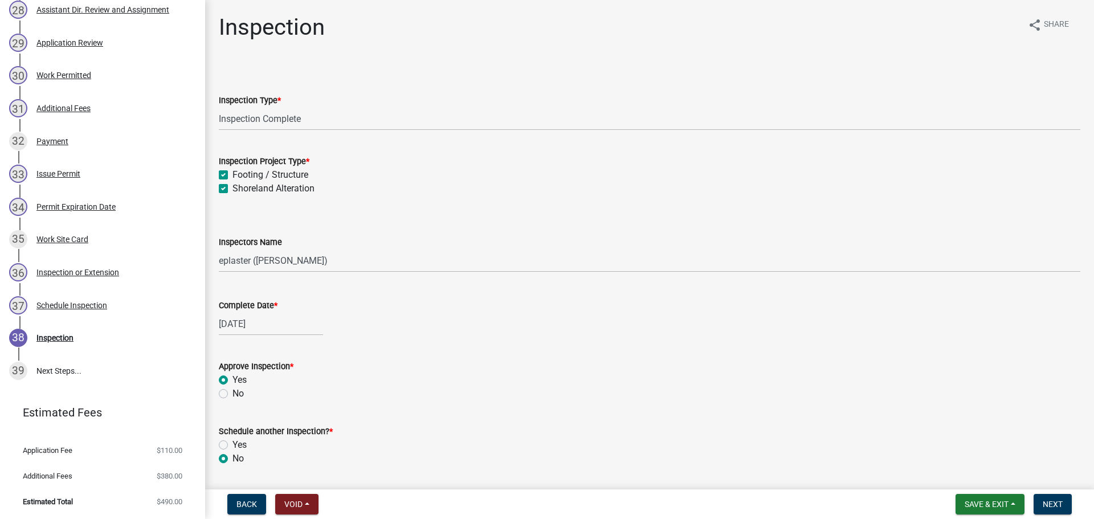
radio input "true"
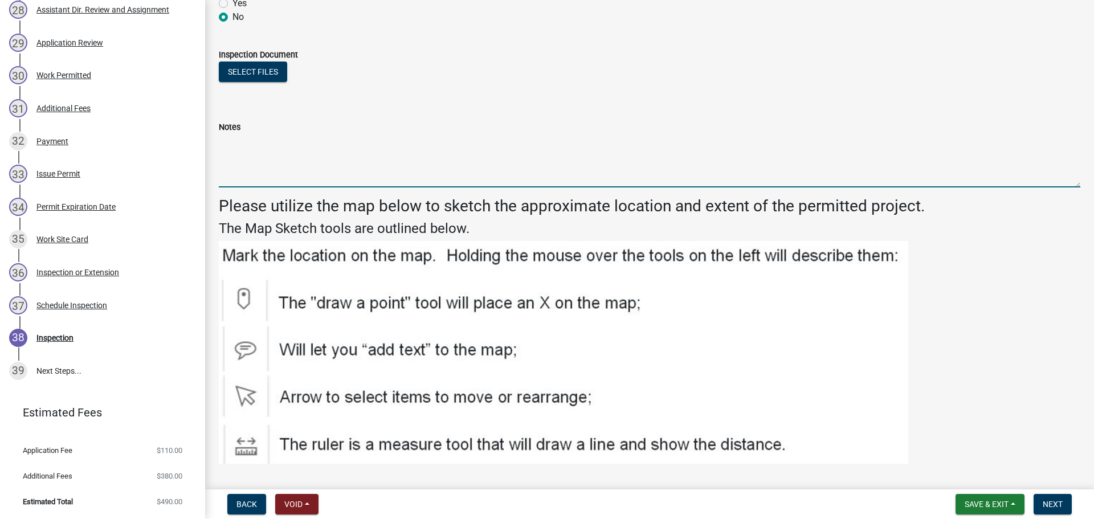
click at [288, 149] on textarea "Notes" at bounding box center [649, 161] width 861 height 54
type textarea "Variance allows OHWL setback. Meets all other setbacks."
click at [263, 75] on button "Select files" at bounding box center [253, 72] width 68 height 21
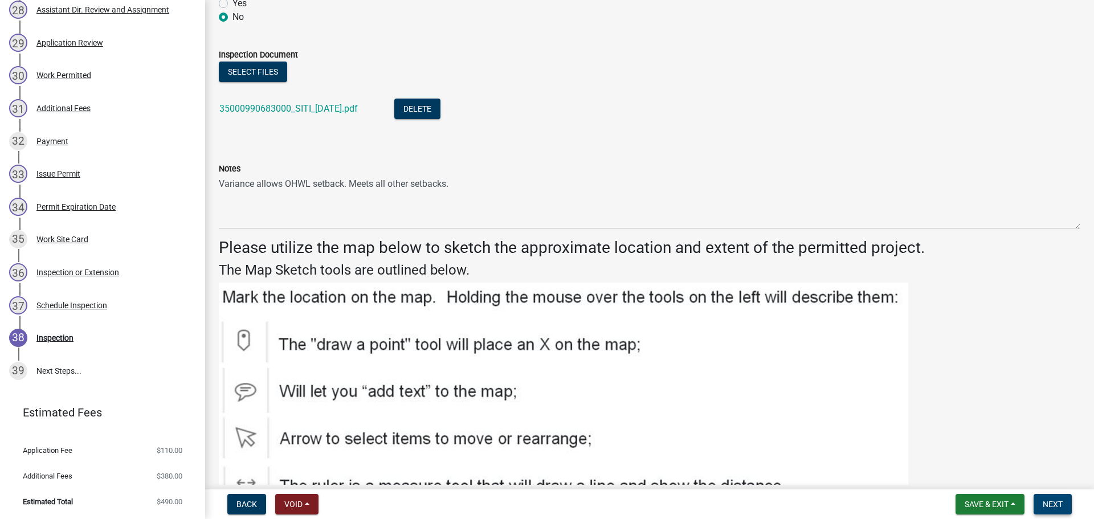
click at [1049, 505] on span "Next" at bounding box center [1052, 504] width 20 height 9
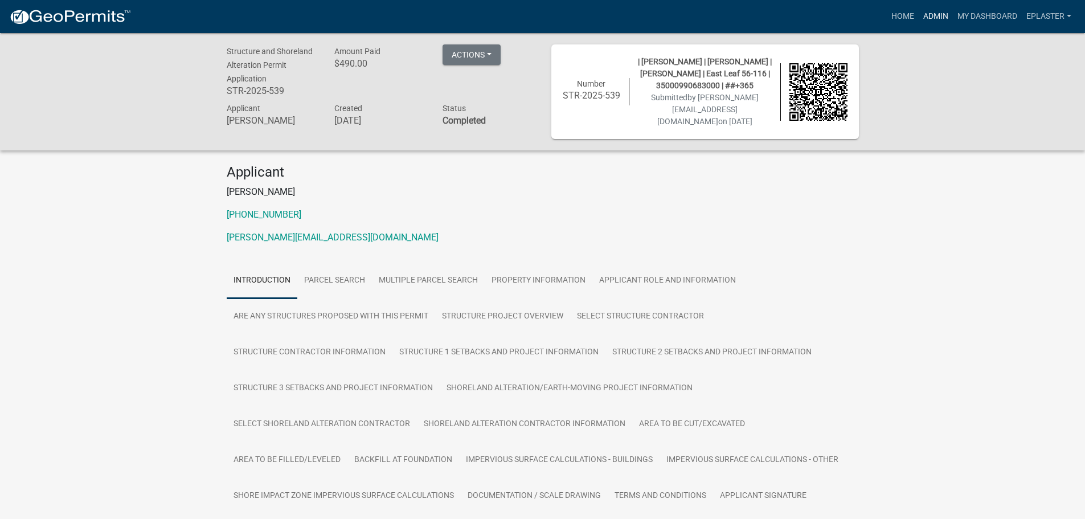
click at [940, 8] on link "Admin" at bounding box center [936, 17] width 34 height 22
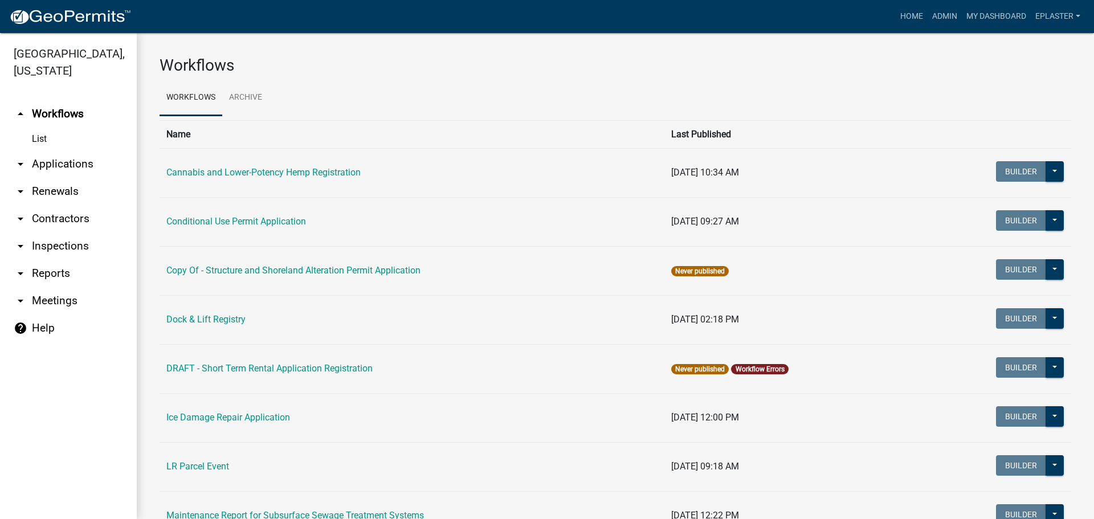
click at [83, 163] on link "arrow_drop_down Applications" at bounding box center [68, 163] width 137 height 27
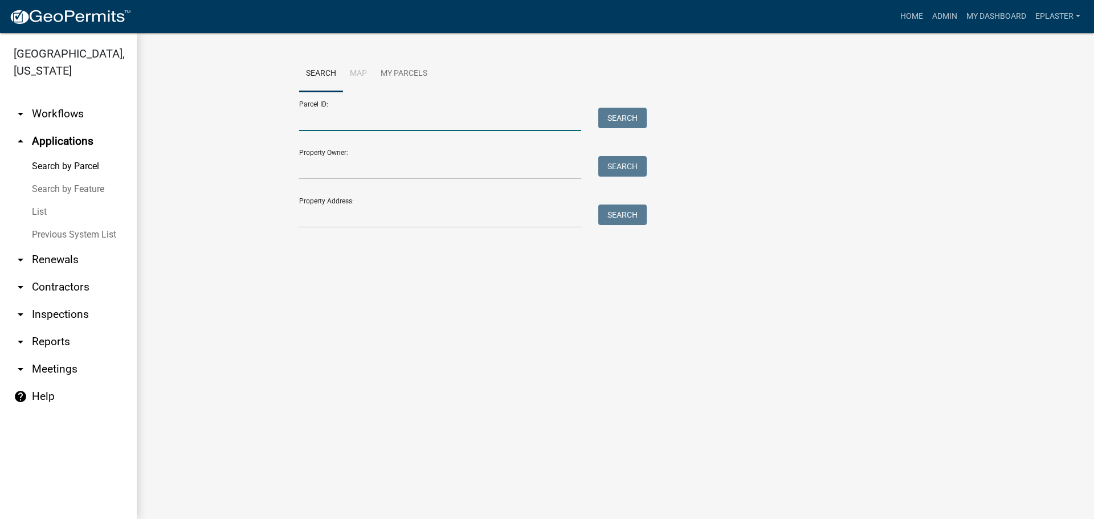
click at [359, 112] on input "Parcel ID:" at bounding box center [440, 119] width 282 height 23
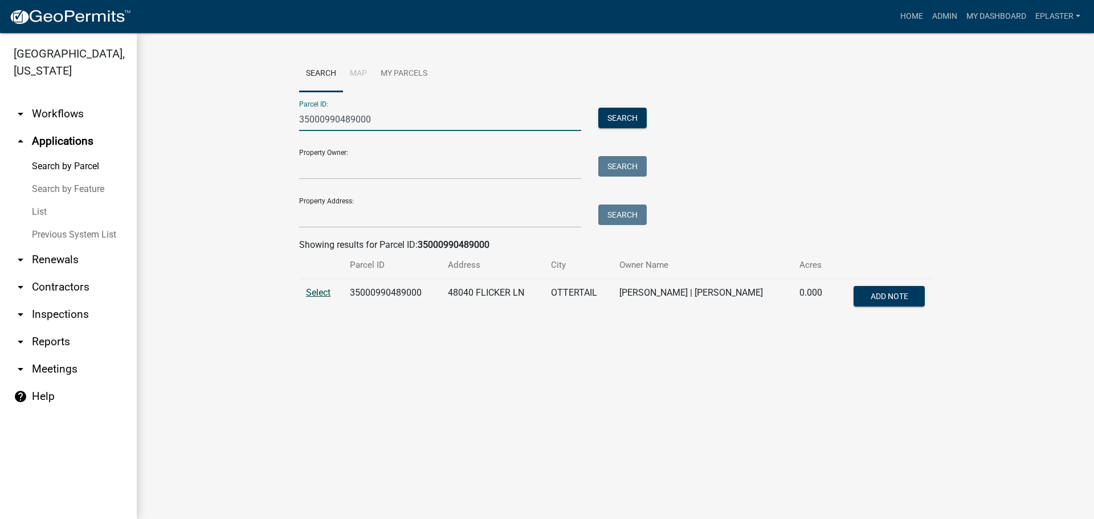
type input "35000990489000"
click at [321, 288] on span "Select" at bounding box center [318, 292] width 24 height 11
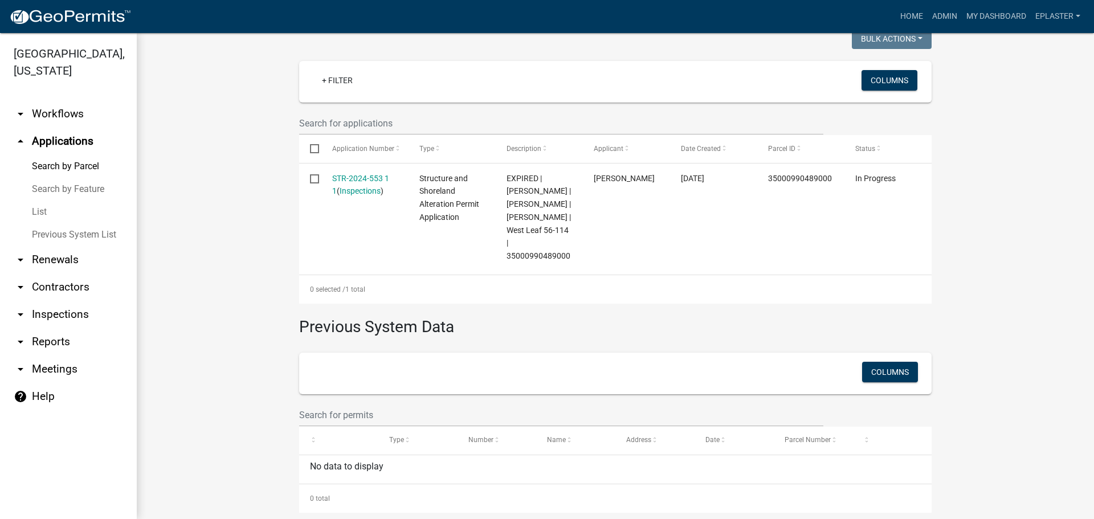
scroll to position [300, 0]
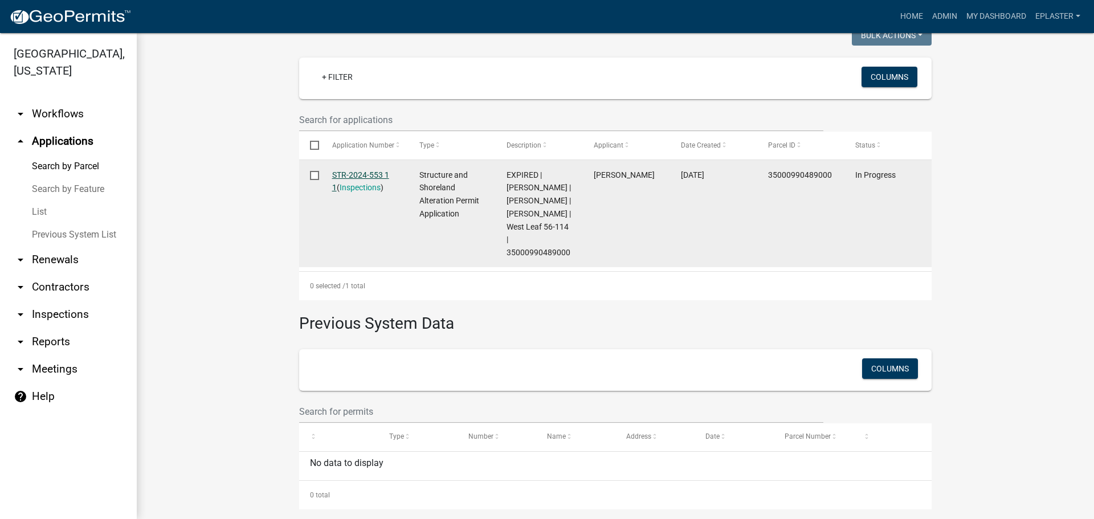
click at [377, 174] on link "STR-2024-553 1 1" at bounding box center [360, 181] width 57 height 22
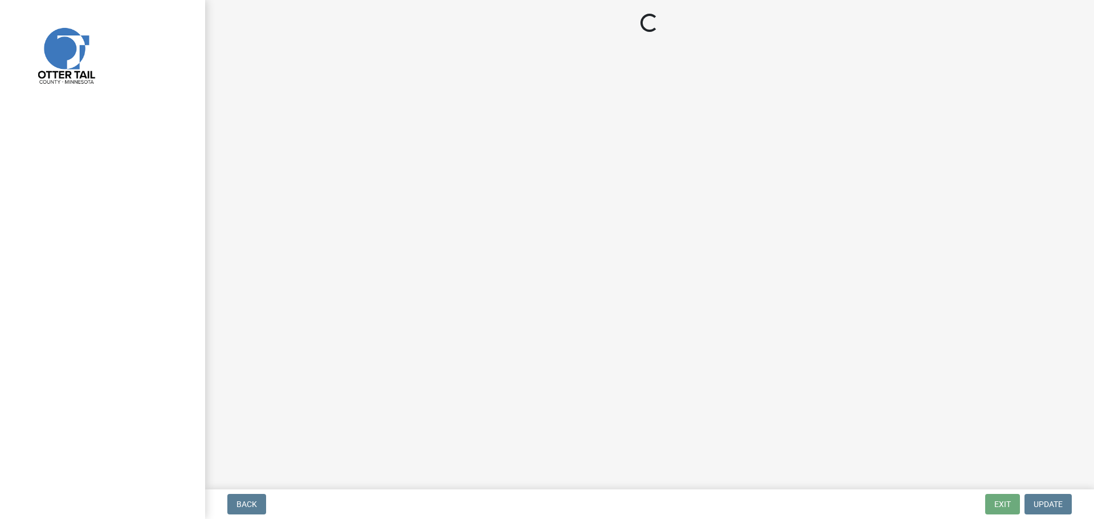
select select "710d5f49-2663-4e73-9718-d0c4e189f5ed"
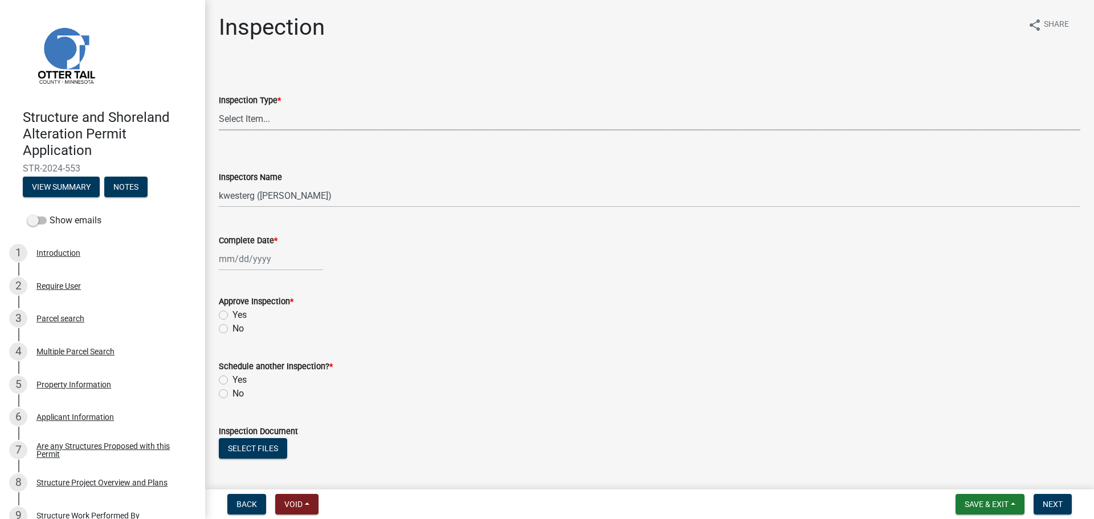
click at [247, 124] on select "Select Item... Footing / Structure Inspection Shoreland Alteration Not Built" at bounding box center [649, 118] width 861 height 23
click at [219, 107] on select "Select Item... Footing / Structure Inspection Shoreland Alteration Not Built" at bounding box center [649, 118] width 861 height 23
select select "29b027fa-a62f-4639-a4c1-67ac8b0bd2a2"
drag, startPoint x: 260, startPoint y: 196, endPoint x: 263, endPoint y: 207, distance: 11.2
click at [260, 196] on select "Select Item... btollefson ([PERSON_NAME]) [PERSON_NAME] ([PERSON_NAME]) eplaste…" at bounding box center [649, 195] width 861 height 23
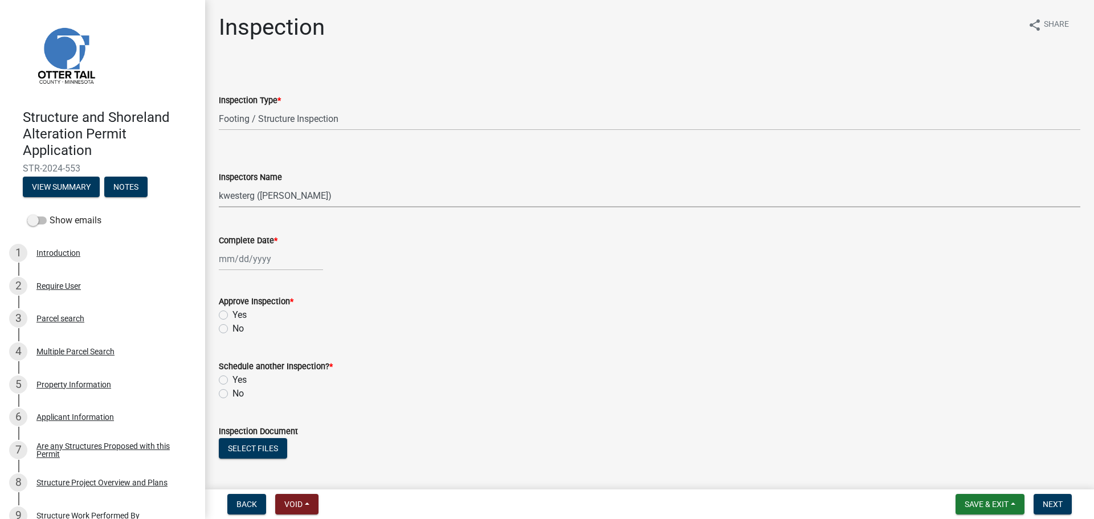
select select "ab4afe9b-f255-4bf6-b29f-35714790ba70"
click at [219, 184] on select "Select Item... btollefson ([PERSON_NAME]) [PERSON_NAME] ([PERSON_NAME]) eplaste…" at bounding box center [649, 195] width 861 height 23
click at [244, 260] on div at bounding box center [271, 258] width 104 height 23
select select "10"
select select "2025"
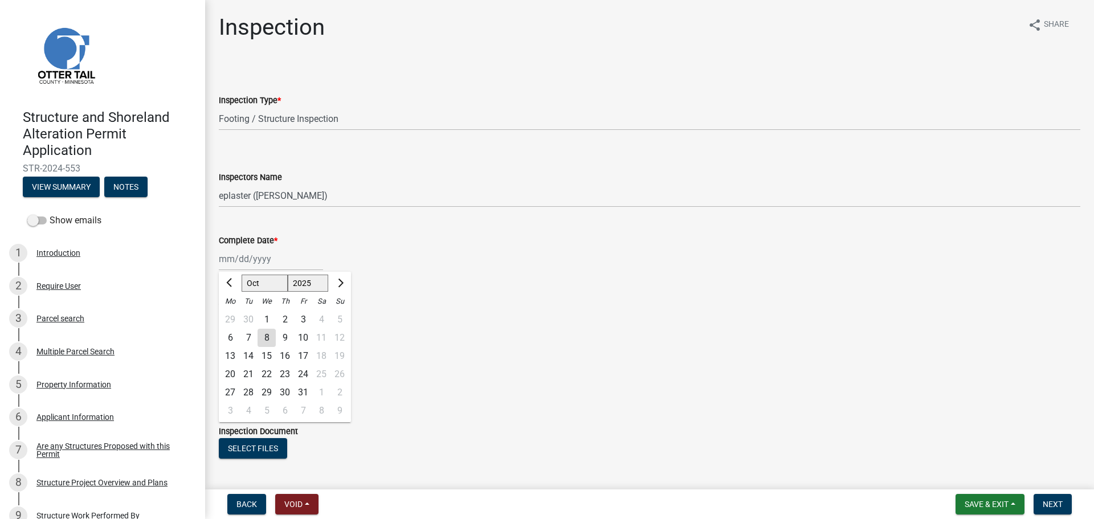
click at [266, 343] on div "8" at bounding box center [266, 338] width 18 height 18
type input "[DATE]"
click at [232, 318] on label "Yes" at bounding box center [239, 315] width 14 height 14
click at [232, 316] on input "Yes" at bounding box center [235, 311] width 7 height 7
radio input "true"
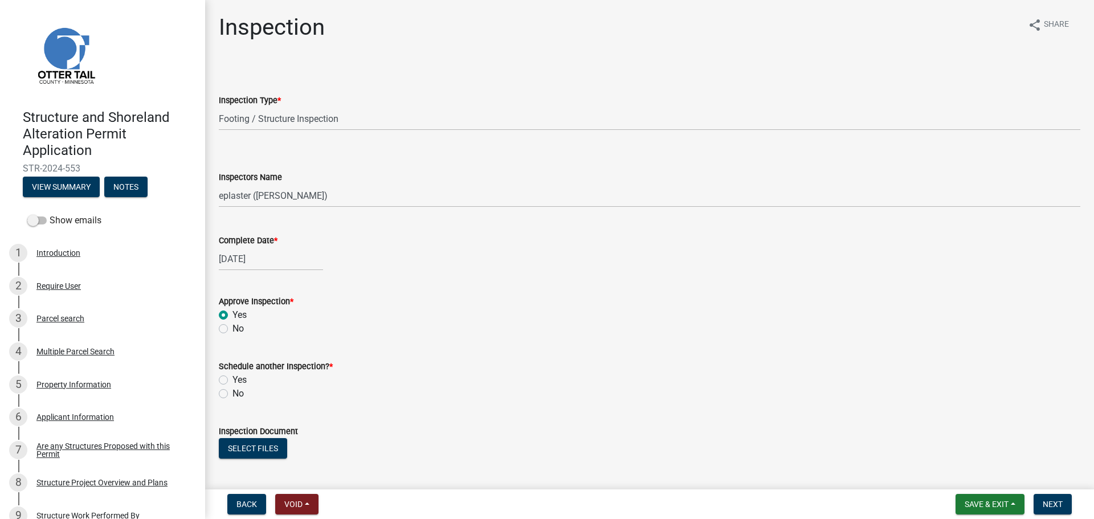
click at [232, 395] on label "No" at bounding box center [237, 394] width 11 height 14
click at [232, 394] on input "No" at bounding box center [235, 390] width 7 height 7
radio input "true"
click at [268, 447] on button "Select files" at bounding box center [253, 448] width 68 height 21
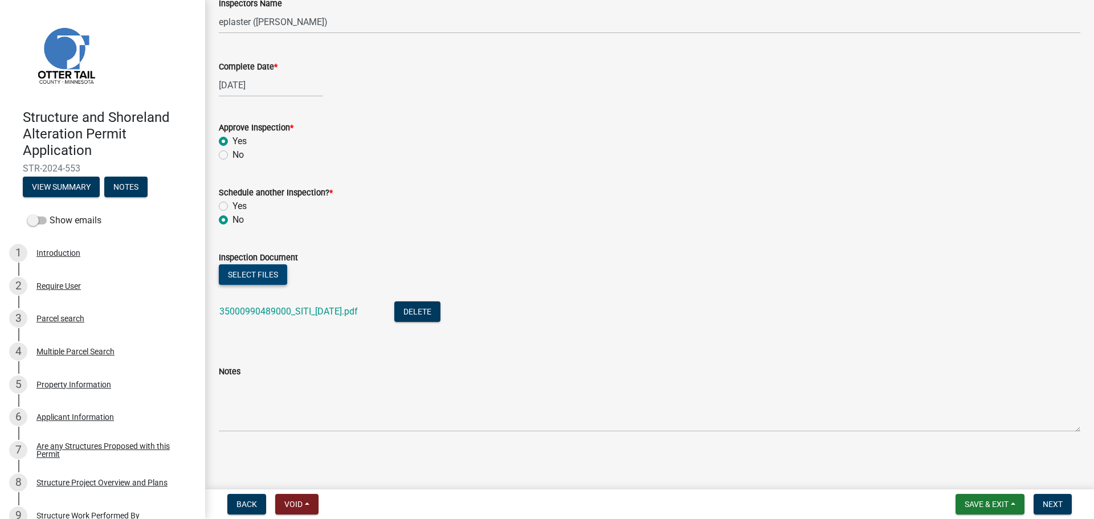
scroll to position [174, 0]
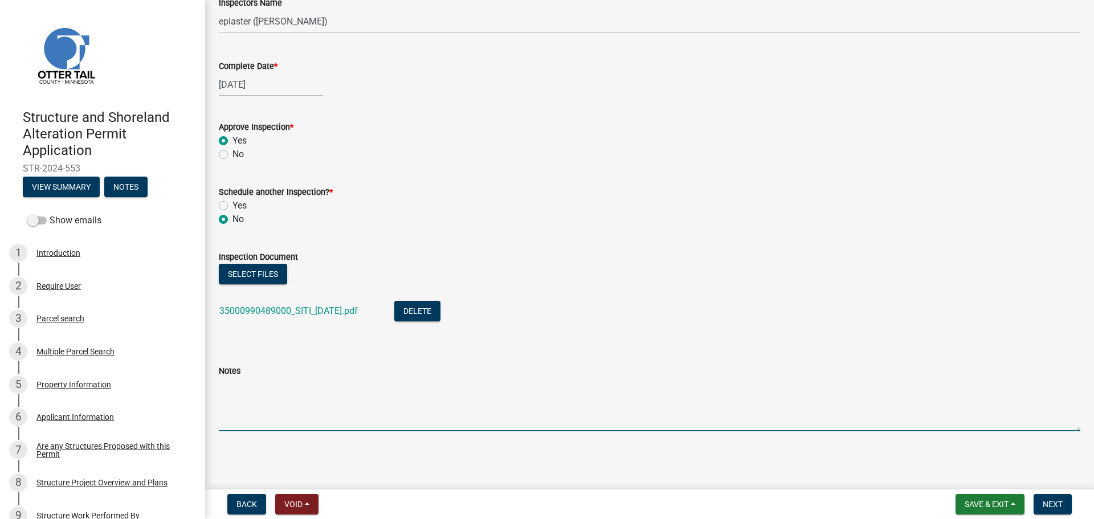
click at [289, 391] on textarea "Notes" at bounding box center [649, 405] width 861 height 54
type textarea "Sidewalk and patio completed as permitted. Deck meets all setbacks."
click at [1053, 506] on span "Next" at bounding box center [1052, 504] width 20 height 9
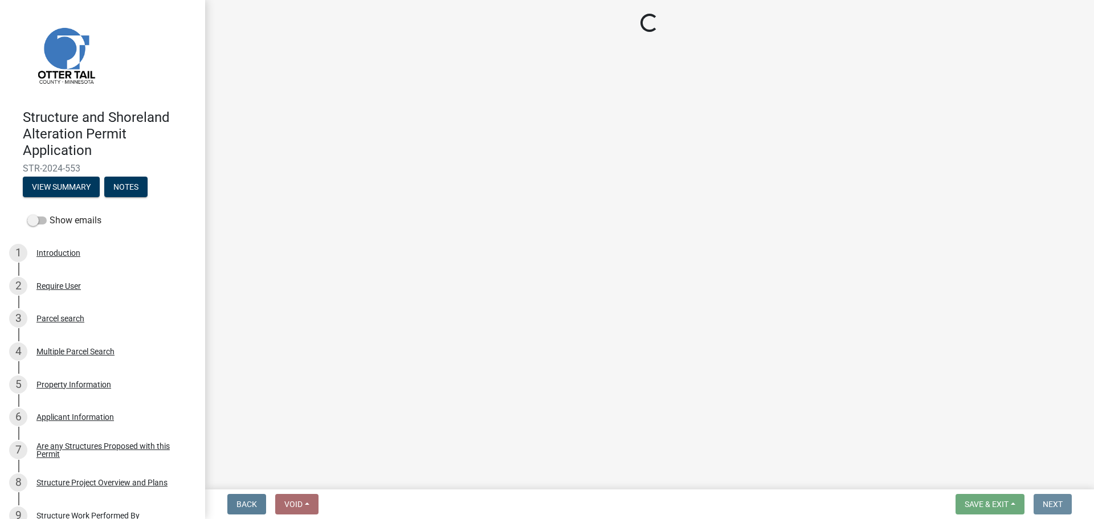
scroll to position [0, 0]
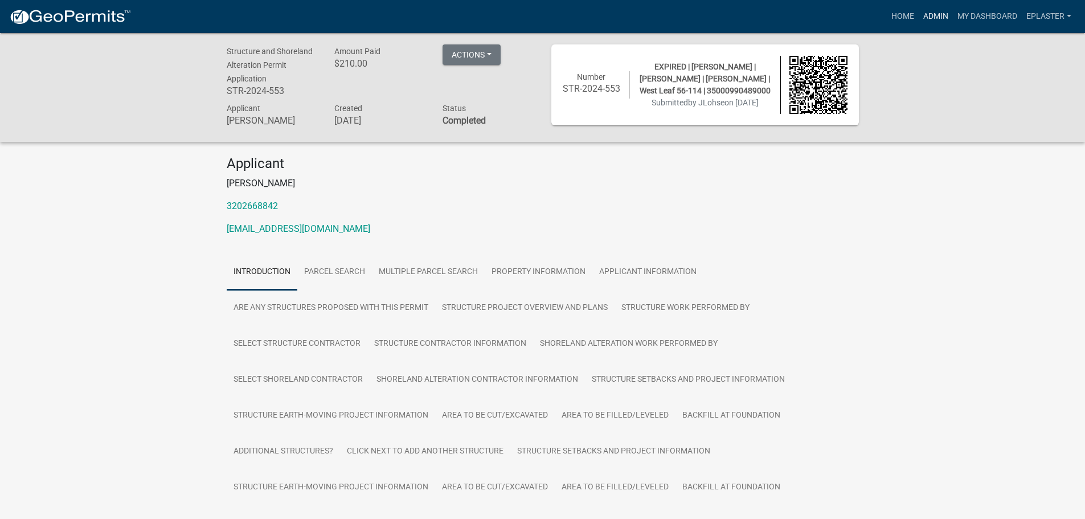
click at [934, 18] on link "Admin" at bounding box center [936, 17] width 34 height 22
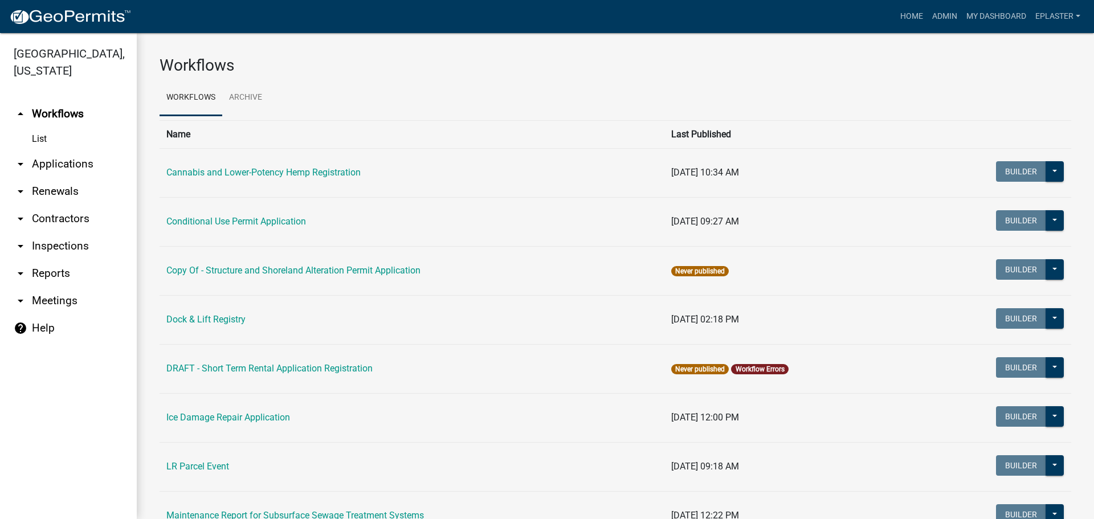
click at [67, 158] on link "arrow_drop_down Applications" at bounding box center [68, 163] width 137 height 27
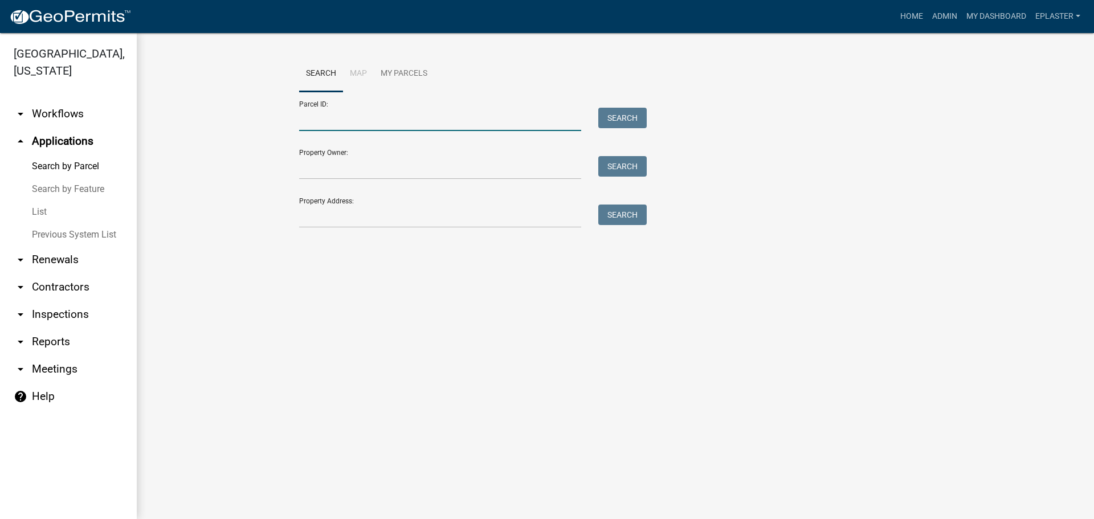
click at [337, 129] on input "Parcel ID:" at bounding box center [440, 119] width 282 height 23
click at [326, 212] on input "Property Address:" at bounding box center [440, 215] width 282 height 23
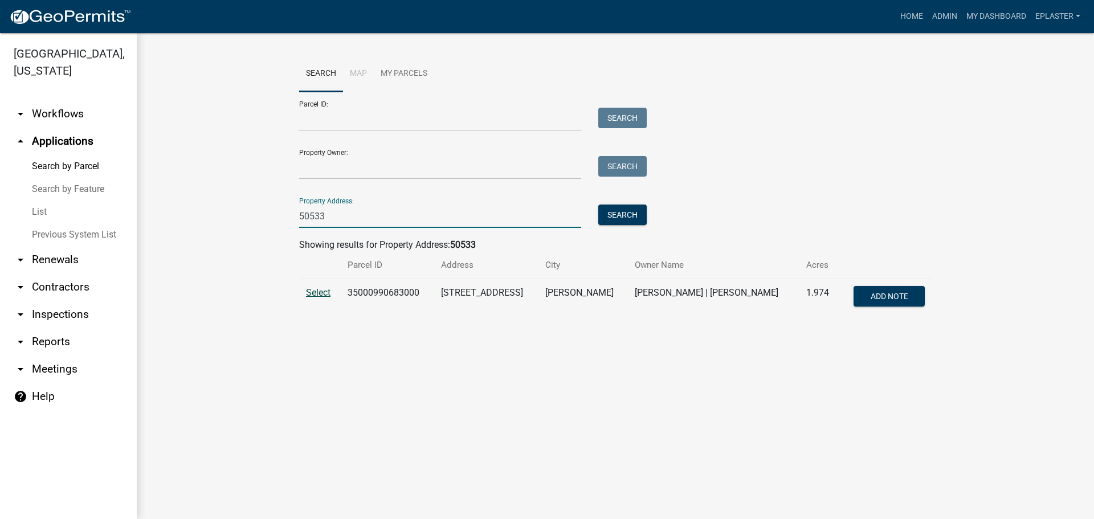
type input "50533"
click at [324, 291] on span "Select" at bounding box center [318, 292] width 24 height 11
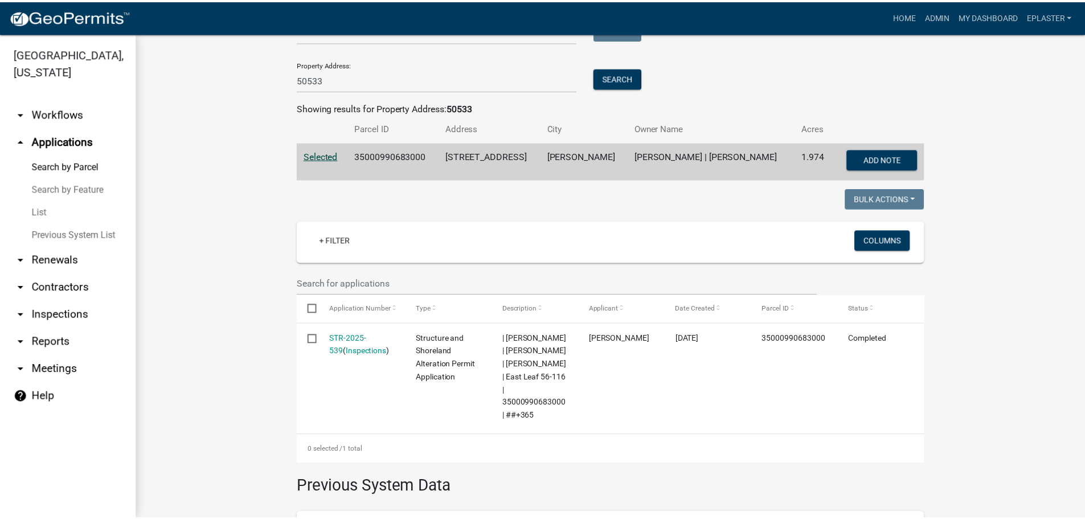
scroll to position [185, 0]
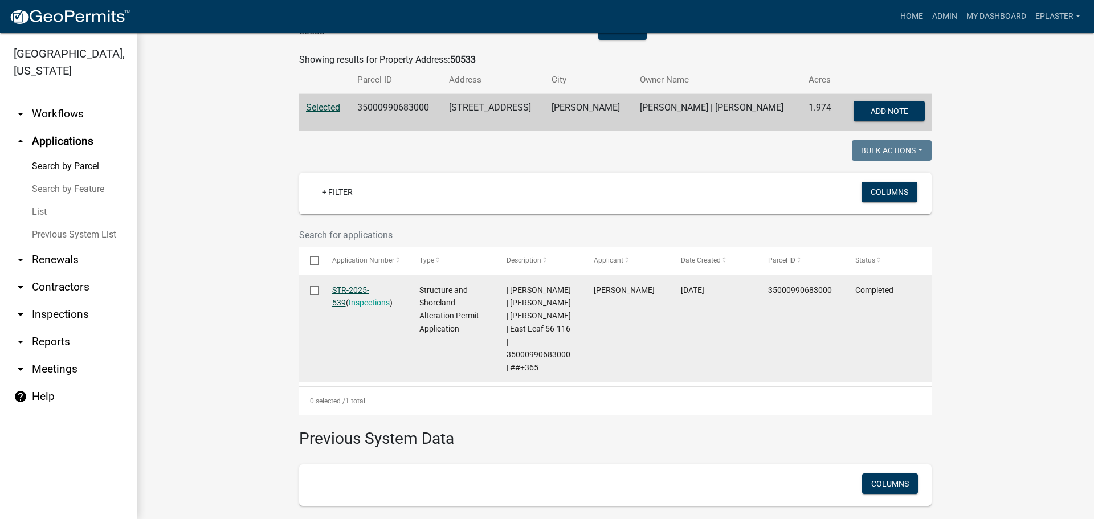
click at [369, 287] on link "STR-2025-539" at bounding box center [350, 296] width 37 height 22
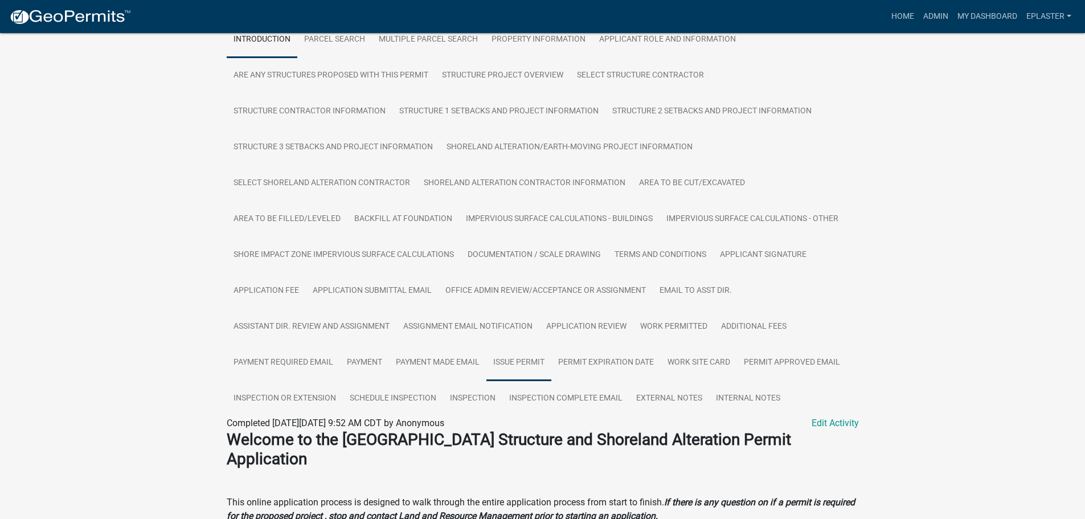
scroll to position [242, 0]
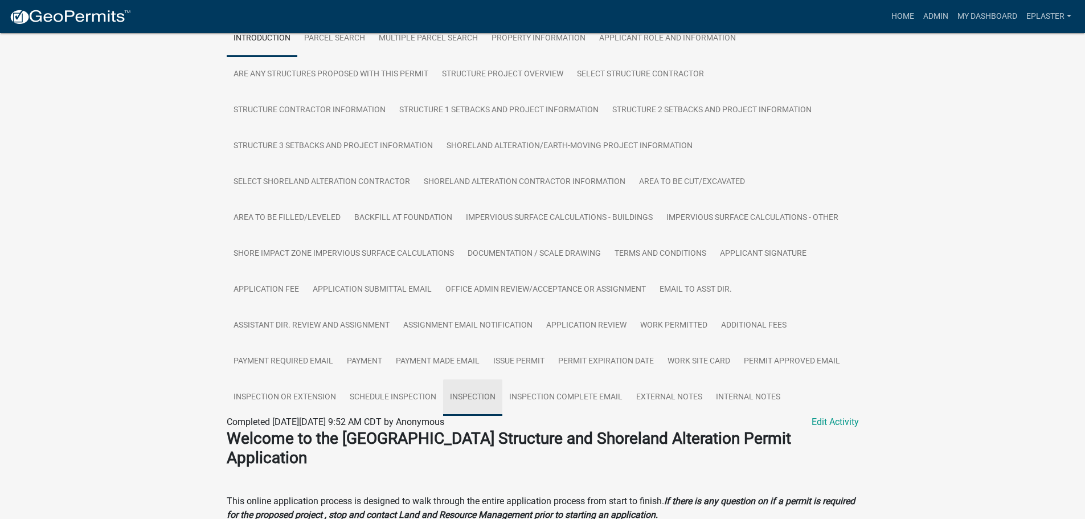
click at [476, 406] on link "Inspection" at bounding box center [472, 397] width 59 height 36
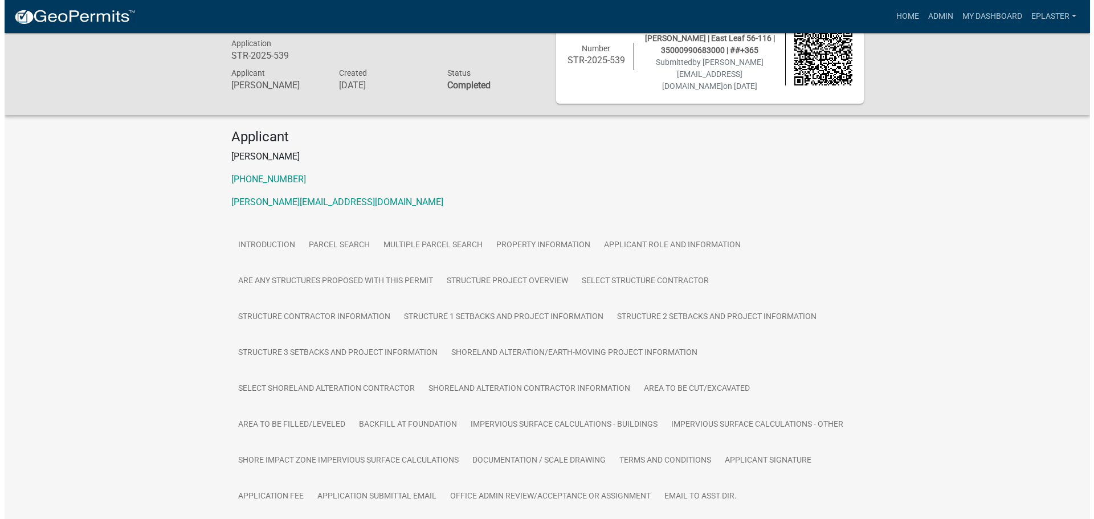
scroll to position [0, 0]
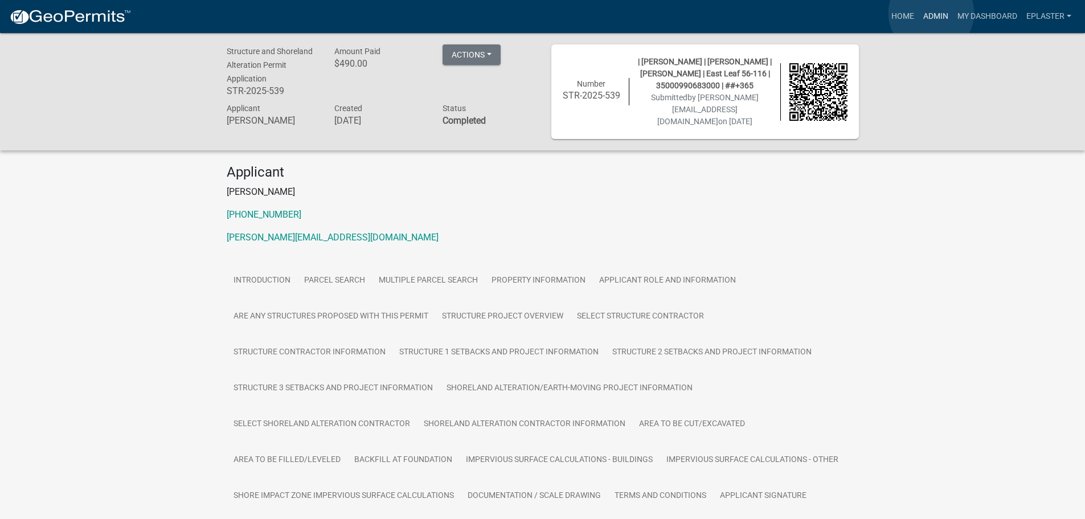
click at [931, 13] on link "Admin" at bounding box center [936, 17] width 34 height 22
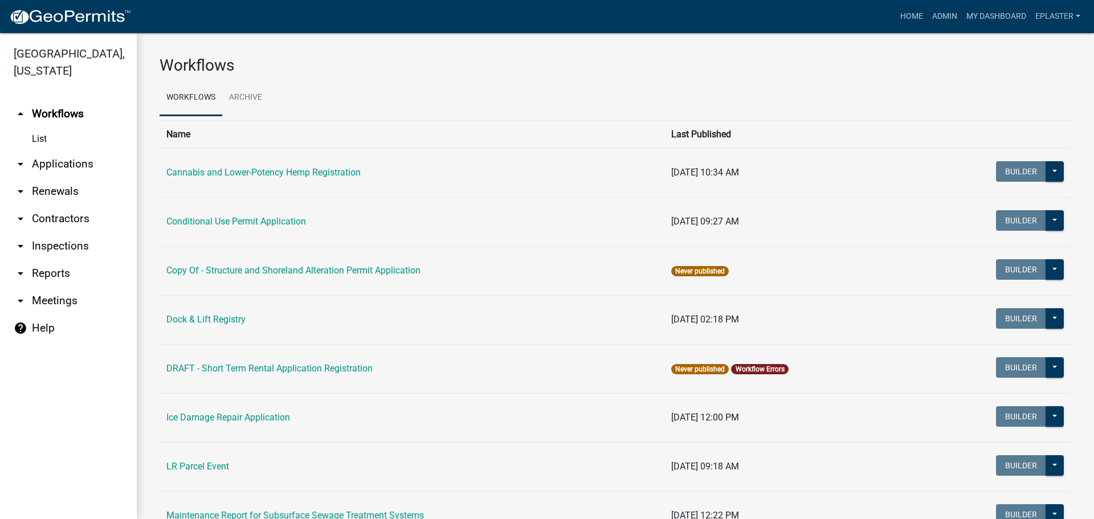
click at [56, 163] on link "arrow_drop_down Applications" at bounding box center [68, 163] width 137 height 27
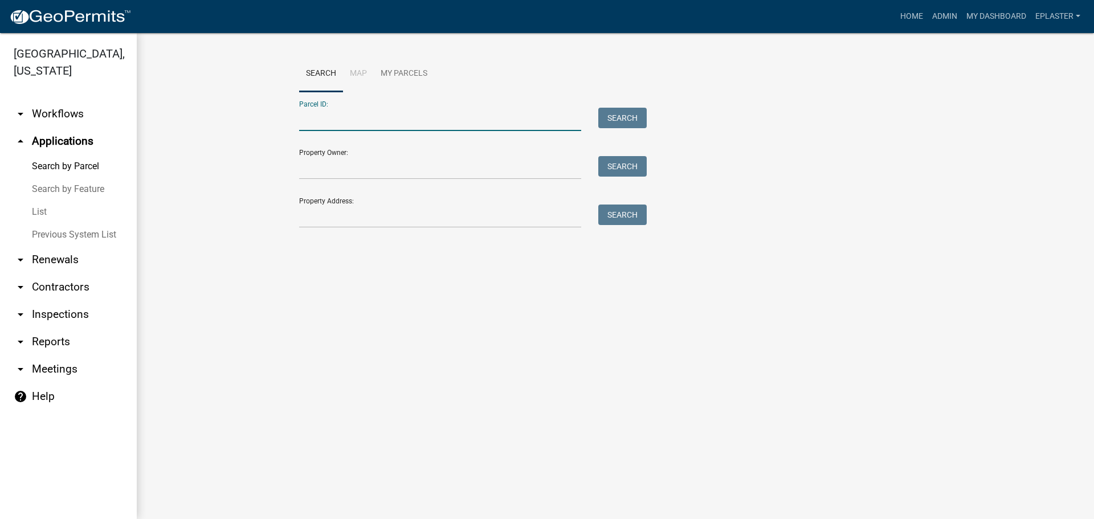
click at [365, 128] on input "Parcel ID:" at bounding box center [440, 119] width 282 height 23
click at [331, 114] on input "1300090351000" at bounding box center [440, 119] width 282 height 23
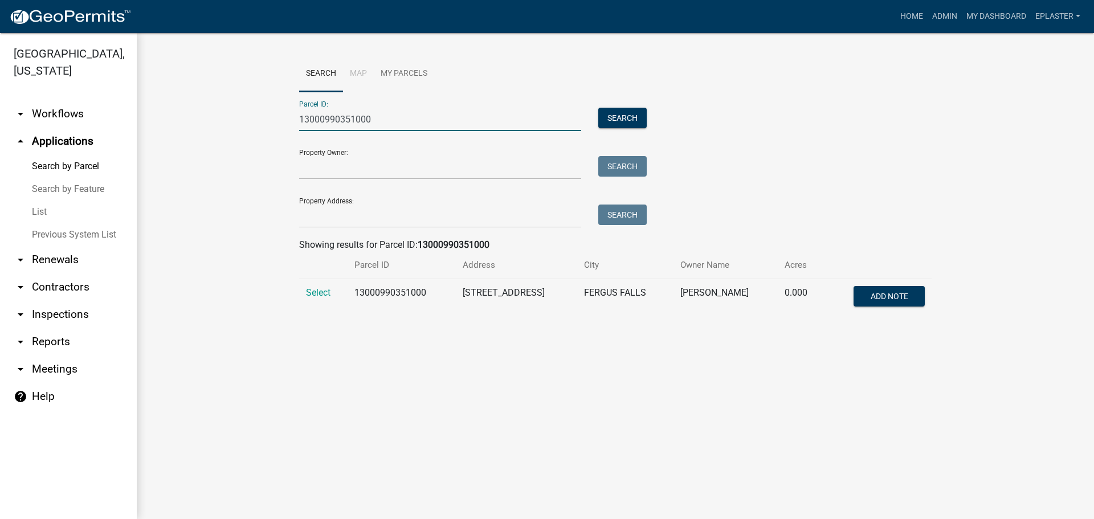
type input "13000990351000"
click at [316, 287] on td "Select" at bounding box center [323, 298] width 48 height 38
click at [312, 289] on span "Select" at bounding box center [318, 292] width 24 height 11
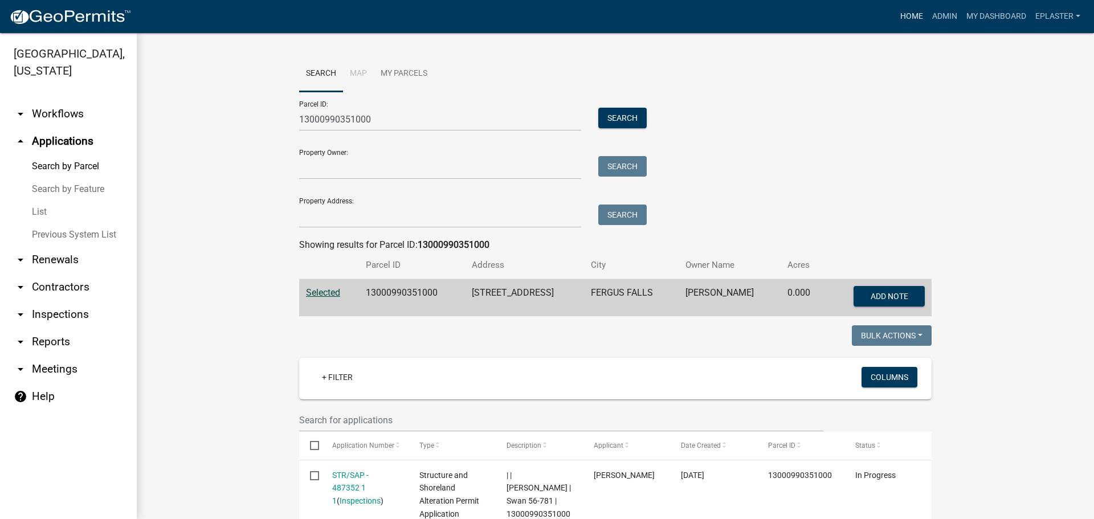
click at [902, 13] on link "Home" at bounding box center [911, 17] width 32 height 22
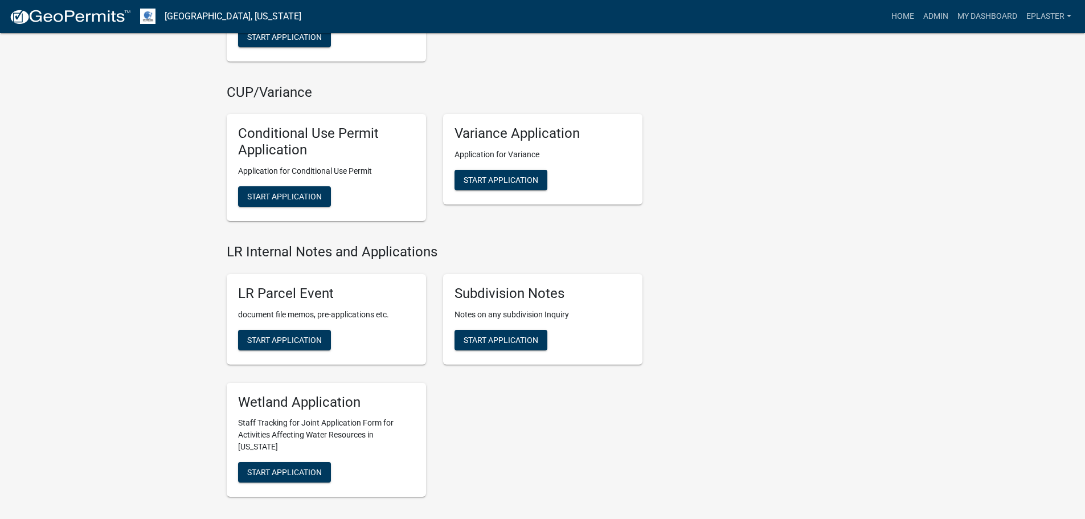
scroll to position [1680, 0]
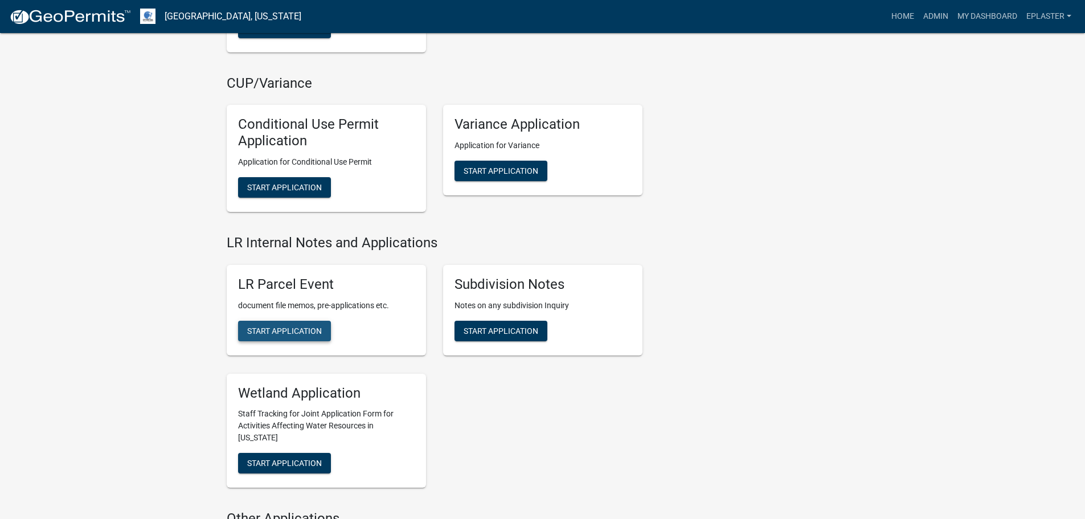
click at [278, 326] on span "Start Application" at bounding box center [284, 330] width 75 height 9
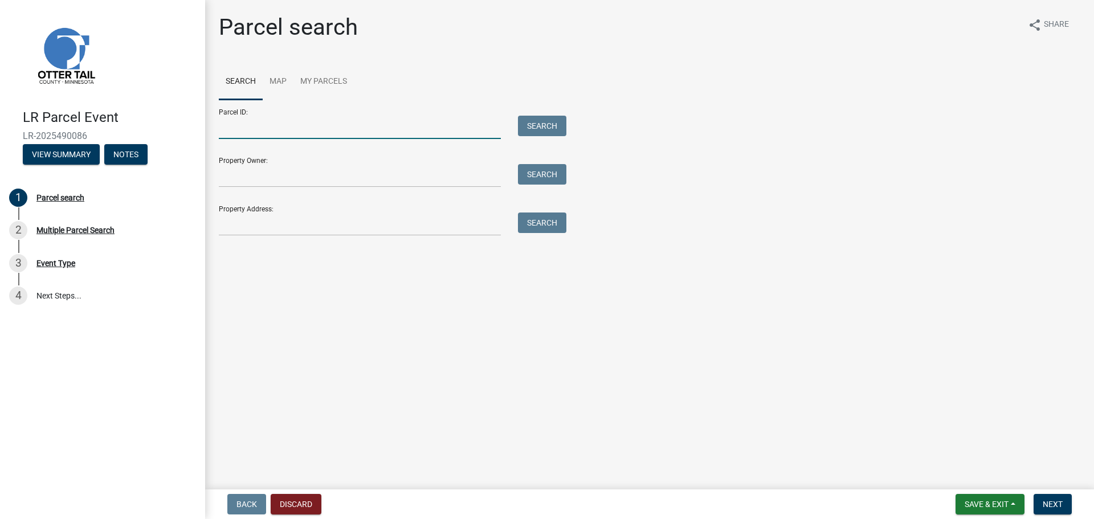
click at [221, 119] on input "Parcel ID:" at bounding box center [360, 127] width 282 height 23
type input "13000990351000"
click at [531, 116] on button "Search" at bounding box center [542, 126] width 48 height 21
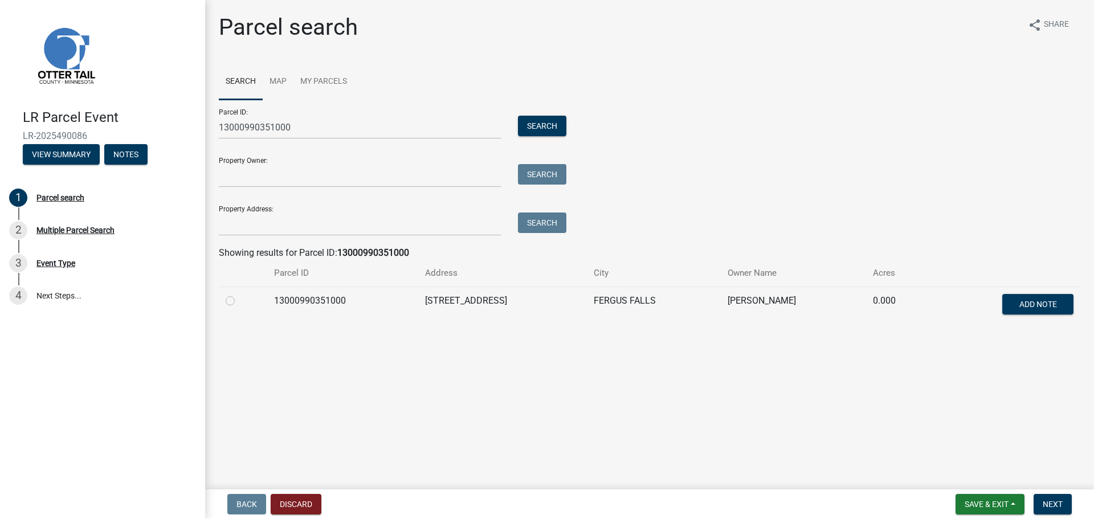
click at [239, 294] on label at bounding box center [239, 294] width 0 height 0
click at [239, 298] on input "radio" at bounding box center [242, 297] width 7 height 7
radio input "true"
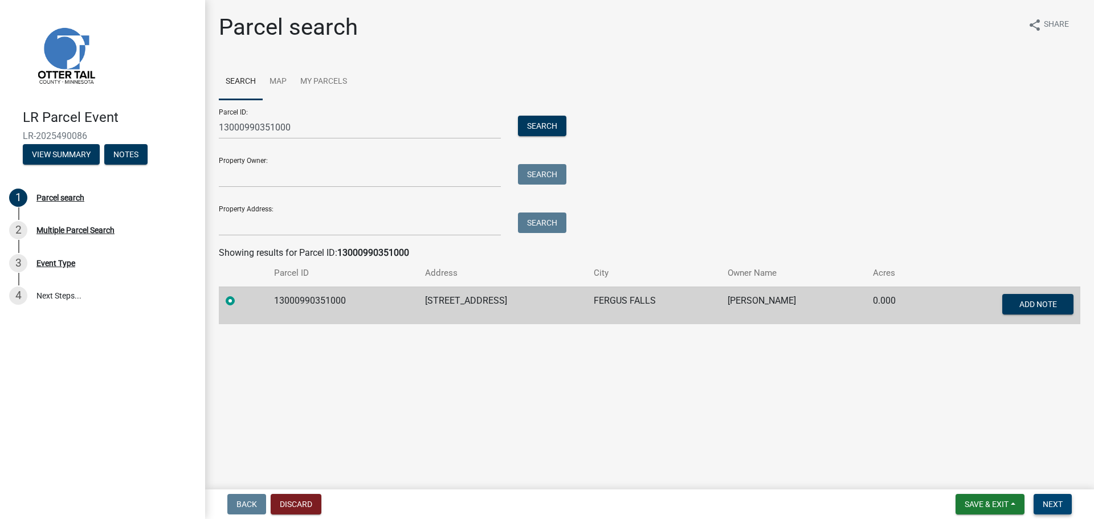
click at [1062, 505] on span "Next" at bounding box center [1052, 504] width 20 height 9
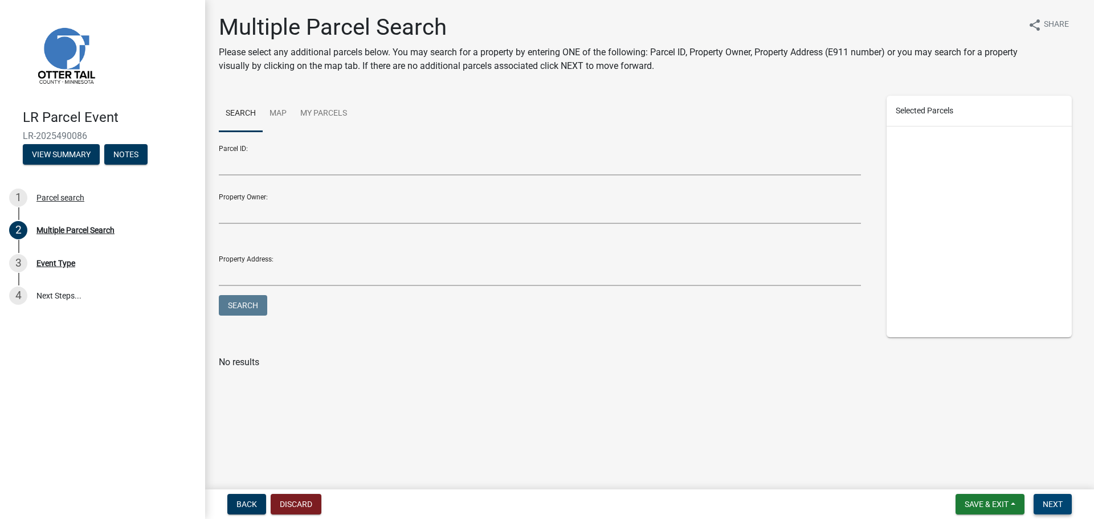
click at [1063, 509] on button "Next" at bounding box center [1052, 504] width 38 height 21
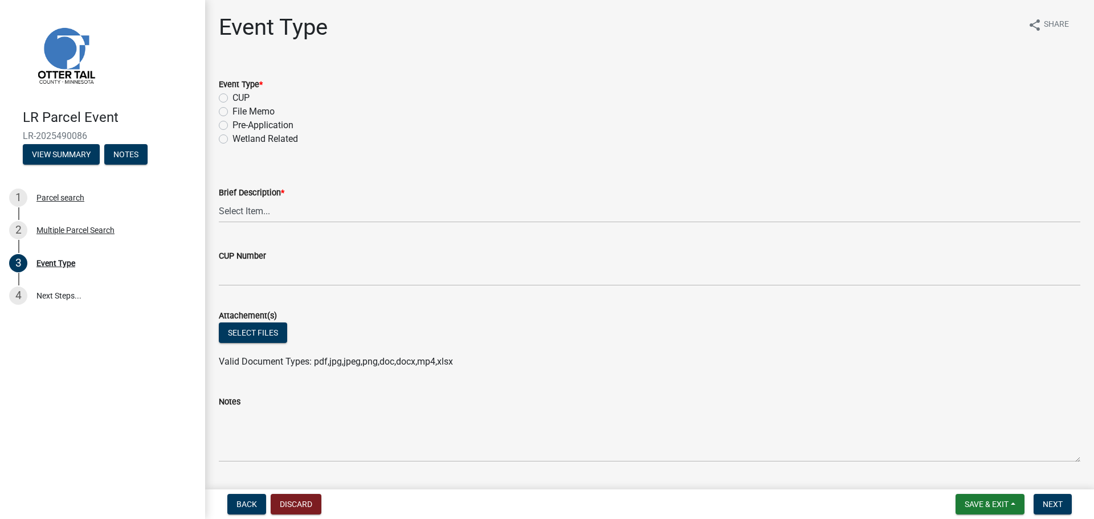
click at [232, 123] on label "Pre-Application" at bounding box center [262, 125] width 61 height 14
click at [232, 123] on input "Pre-Application" at bounding box center [235, 121] width 7 height 7
radio input "true"
click at [241, 216] on select "Select Item... Bluff Determination Building or Site line Complaint Corresponden…" at bounding box center [649, 210] width 861 height 23
click at [219, 199] on select "Select Item... Bluff Determination Building or Site line Complaint Corresponden…" at bounding box center [649, 210] width 861 height 23
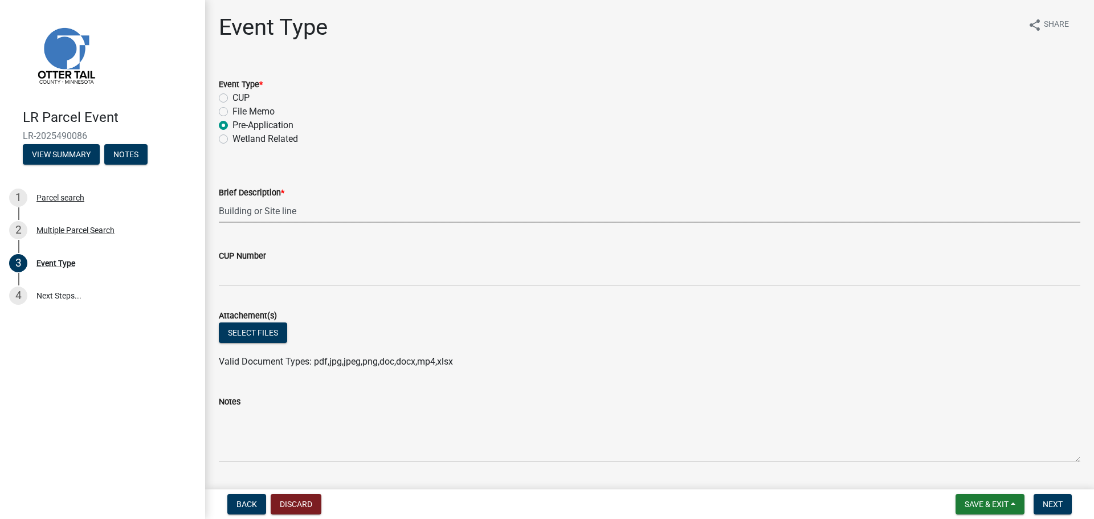
select select "22aab769-ec83-45c6-bade-b9c1dc1c15d0"
click at [240, 338] on button "Select files" at bounding box center [253, 332] width 68 height 21
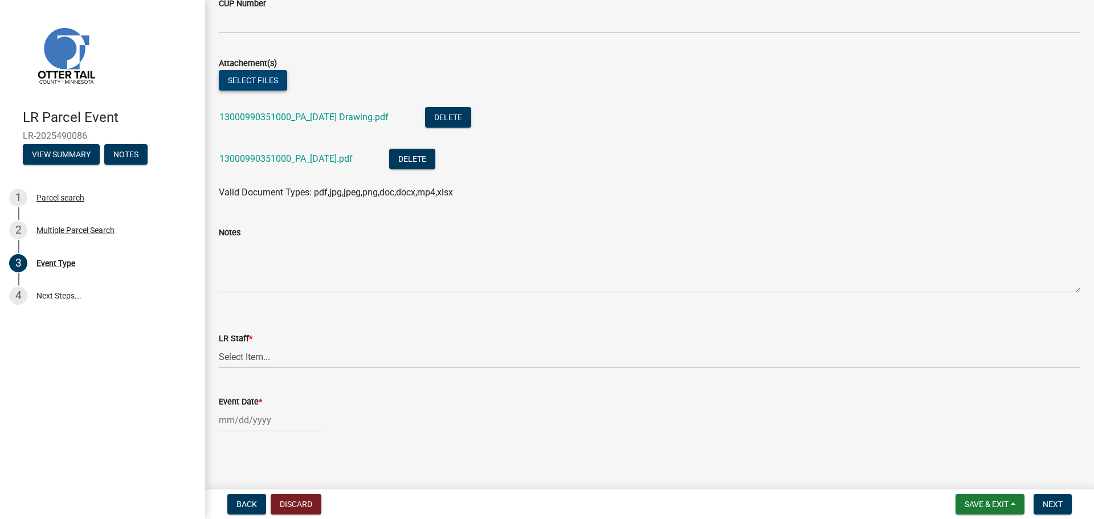
scroll to position [254, 0]
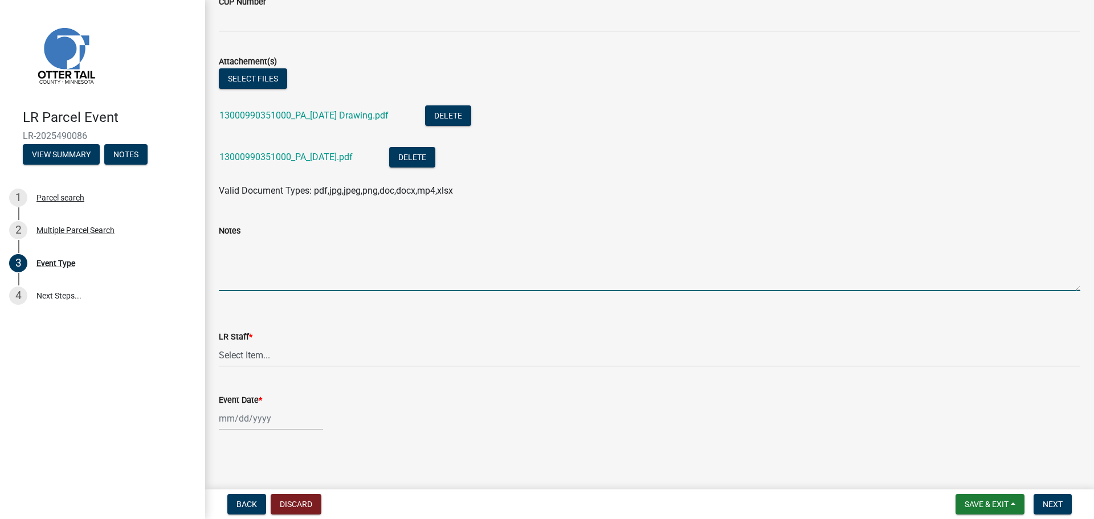
click at [230, 256] on textarea "Notes" at bounding box center [649, 265] width 861 height 54
type textarea "Building line allows shed to be 50' from [GEOGRAPHIC_DATA]"
click at [226, 356] on select "Select Item... [PERSON_NAME] [PERSON_NAME] [PERSON_NAME] [PERSON_NAME] [PERSON_…" at bounding box center [649, 354] width 861 height 23
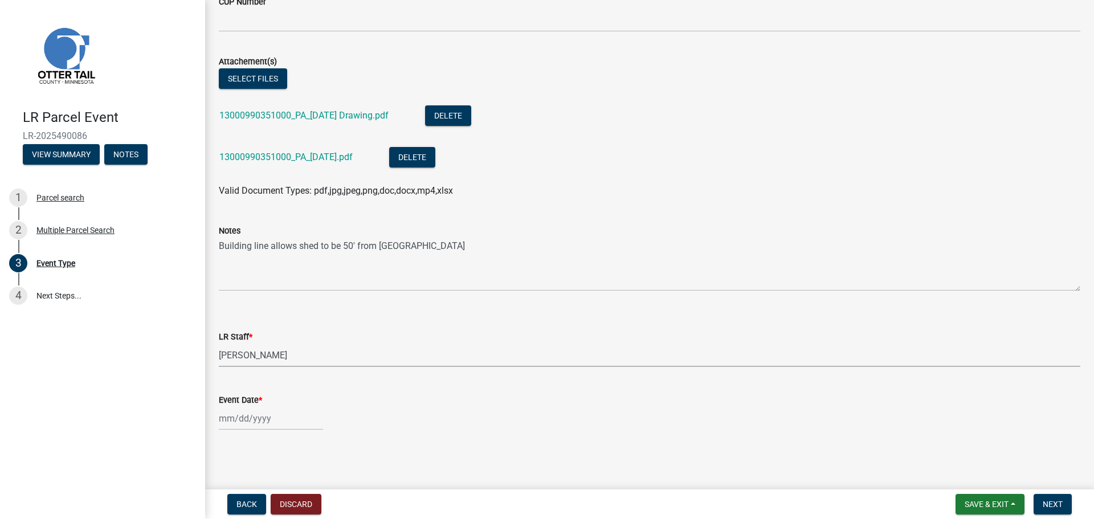
click at [219, 343] on select "Select Item... [PERSON_NAME] [PERSON_NAME] [PERSON_NAME] [PERSON_NAME] [PERSON_…" at bounding box center [649, 354] width 861 height 23
select select "ab2e7446-72a0-49c6-a36a-5181bad2fe68"
click at [234, 422] on div at bounding box center [271, 418] width 104 height 23
select select "10"
select select "2025"
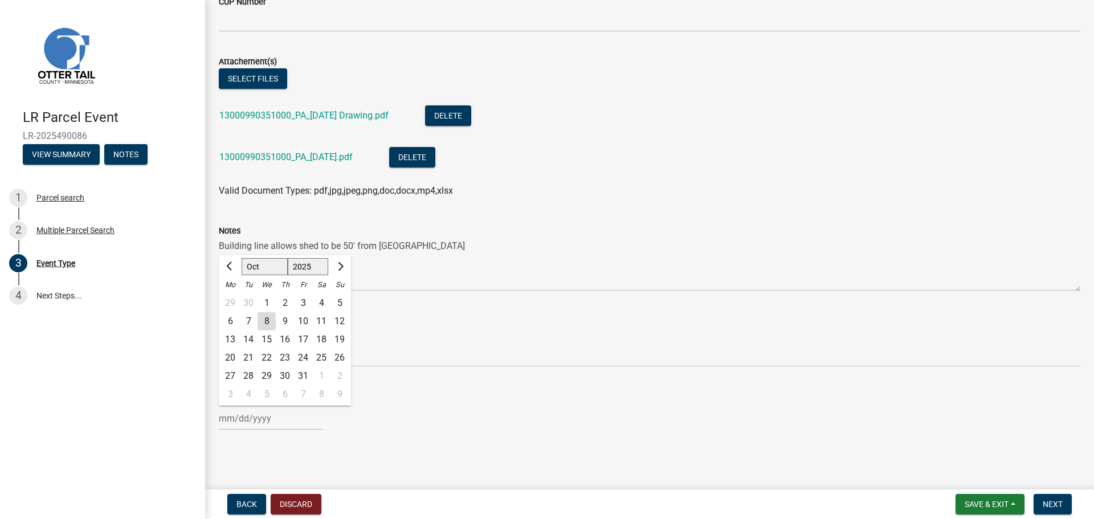
click at [272, 320] on div "8" at bounding box center [266, 321] width 18 height 18
type input "[DATE]"
click at [1056, 504] on span "Next" at bounding box center [1052, 504] width 20 height 9
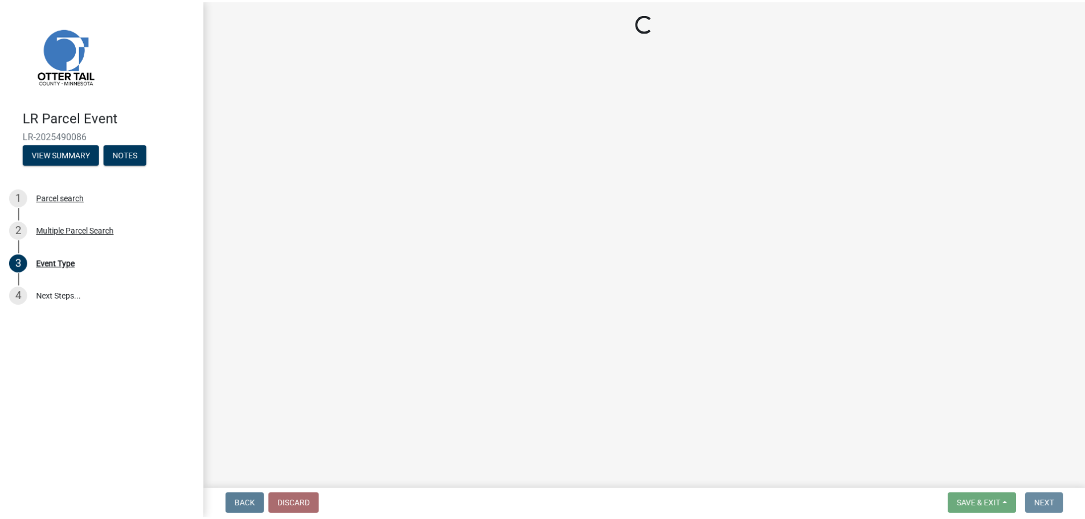
scroll to position [0, 0]
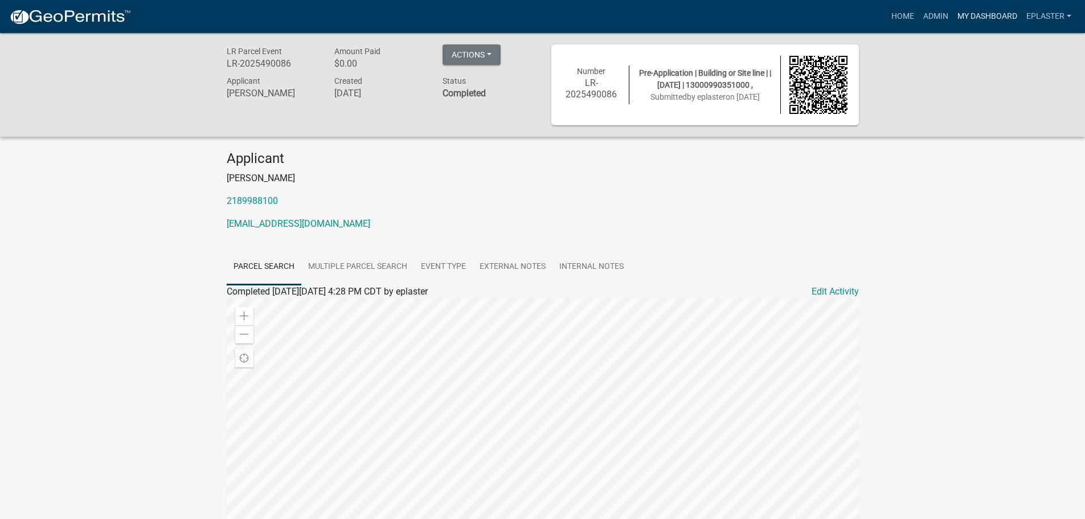
click at [988, 10] on link "My Dashboard" at bounding box center [987, 17] width 69 height 22
